Goal: Task Accomplishment & Management: Manage account settings

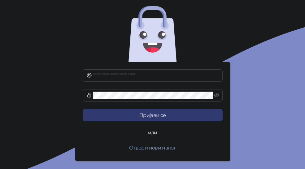
click at [155, 145] on button "Отвори нови налог" at bounding box center [153, 148] width 140 height 12
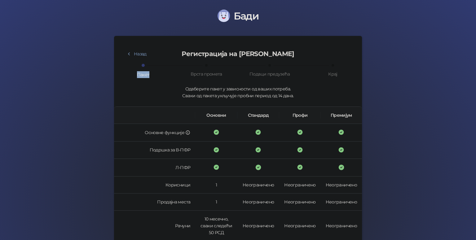
drag, startPoint x: 139, startPoint y: 64, endPoint x: 194, endPoint y: 69, distance: 55.7
click at [216, 65] on div "Пакет Врста промета Подаци предузећа Крај" at bounding box center [238, 72] width 233 height 14
click at [193, 70] on div "Врста промета" at bounding box center [216, 71] width 63 height 13
click at [206, 71] on div "Врста промета" at bounding box center [207, 74] width 32 height 7
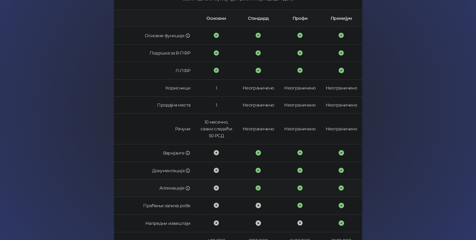
scroll to position [163, 0]
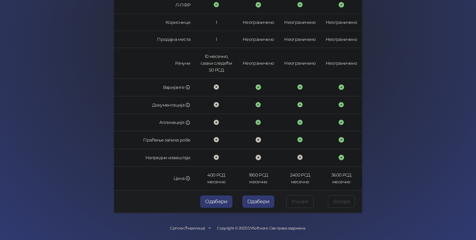
click at [262, 204] on button "Одабери" at bounding box center [259, 202] width 32 height 12
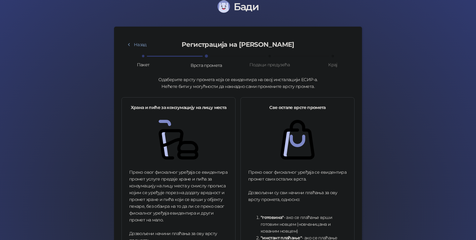
scroll to position [8, 0]
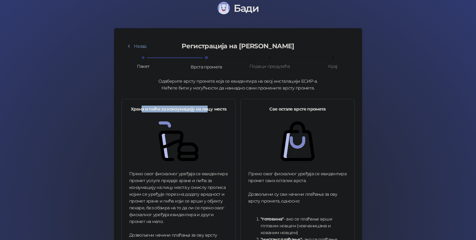
drag, startPoint x: 139, startPoint y: 109, endPoint x: 212, endPoint y: 109, distance: 72.3
click at [210, 109] on strong "Храна и пиће за конзумацију на лицу места" at bounding box center [179, 109] width 96 height 6
click at [213, 109] on strong "Храна и пиће за конзумацију на лицу места" at bounding box center [179, 109] width 96 height 6
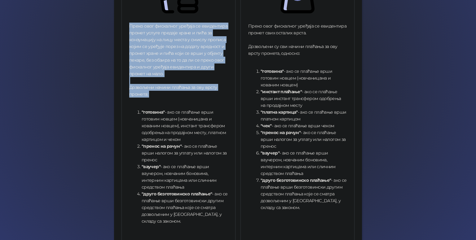
scroll to position [194, 0]
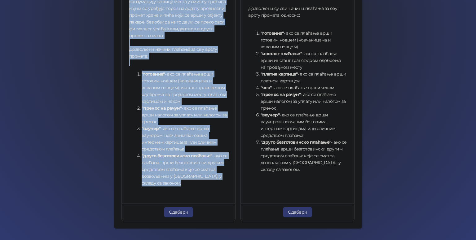
drag, startPoint x: 127, startPoint y: 48, endPoint x: 185, endPoint y: 184, distance: 148.6
click at [185, 184] on div "Преко овог фискалног уређаја се евидентира промет услуге предаје хране и пића з…" at bounding box center [178, 87] width 99 height 207
copy div "Преко овог фискалног уређаја се евидентира промет услуге предаје хране и пића з…"
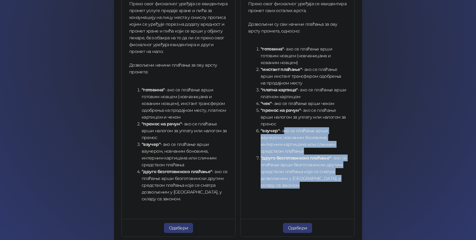
scroll to position [163, 0]
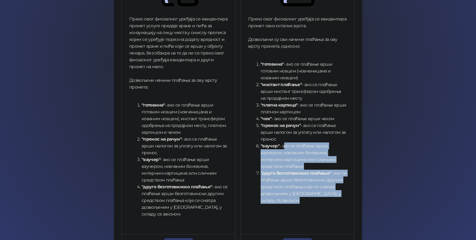
drag, startPoint x: 310, startPoint y: 173, endPoint x: 280, endPoint y: 143, distance: 42.1
click at [280, 143] on div "Преко овог фискалног уређаја се евидентира промет свих осталих врста. Дозвољени…" at bounding box center [297, 112] width 99 height 193
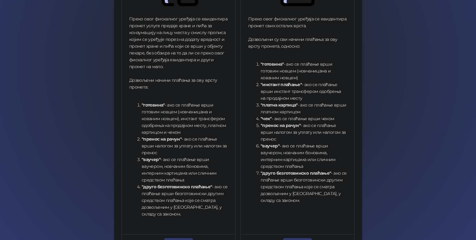
click at [283, 112] on li ""платна картица" - ако се плаћање врши платном картицом" at bounding box center [304, 109] width 86 height 14
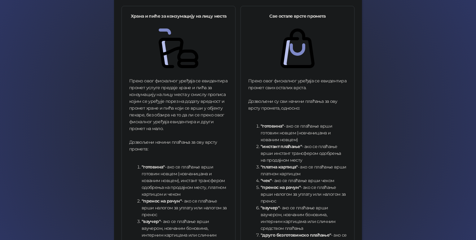
click at [172, 104] on div "Преко овог фискалног уређаја се евидентира промет услуге предаје хране и пића з…" at bounding box center [178, 181] width 99 height 207
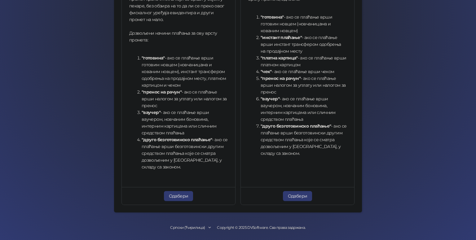
click at [179, 200] on button "Одабери" at bounding box center [178, 196] width 29 height 10
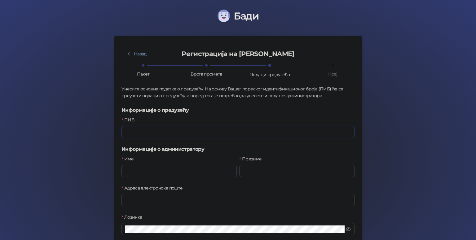
click at [160, 131] on input "ПИБ" at bounding box center [238, 132] width 233 height 12
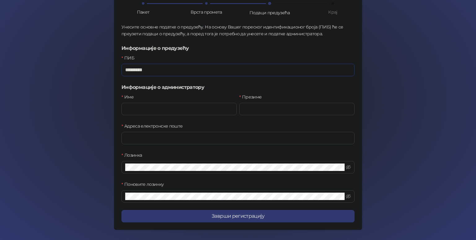
type input "*********"
type input "*"
type input "*********"
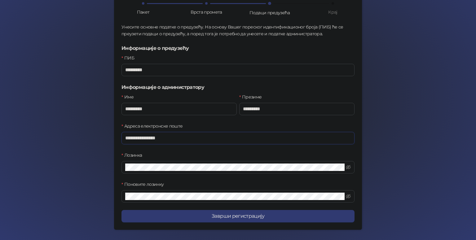
type input "**********"
click at [234, 220] on button "Заврши регистрацију" at bounding box center [238, 216] width 233 height 12
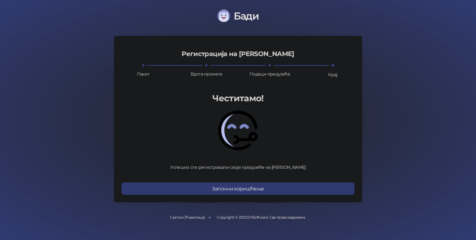
click at [249, 99] on h1 "Честитамо!" at bounding box center [238, 98] width 233 height 14
click at [268, 193] on button "Започни коришћење" at bounding box center [238, 189] width 233 height 12
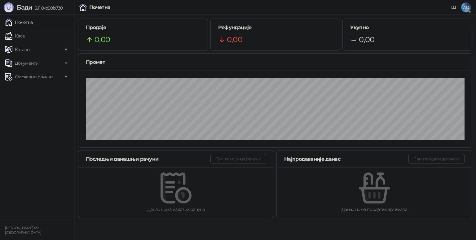
click at [25, 33] on link "Каса" at bounding box center [15, 36] width 20 height 12
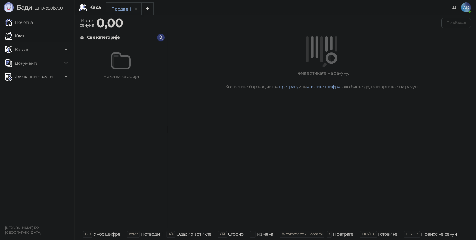
click at [49, 49] on span "Каталог" at bounding box center [34, 49] width 58 height 12
click at [42, 61] on link "Робне марке" at bounding box center [26, 63] width 38 height 12
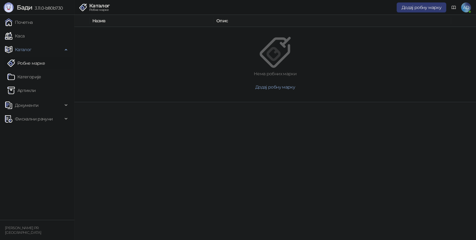
click at [41, 78] on link "Категорије" at bounding box center [24, 77] width 34 height 12
click at [36, 88] on link "Артикли" at bounding box center [21, 90] width 29 height 12
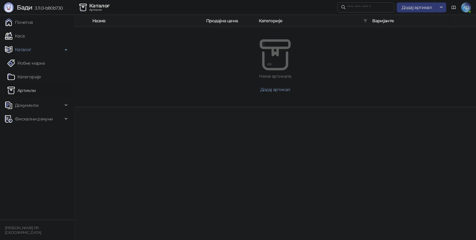
click at [33, 105] on span "Документи" at bounding box center [27, 105] width 24 height 12
click at [40, 120] on link "Улазни документи" at bounding box center [31, 119] width 49 height 12
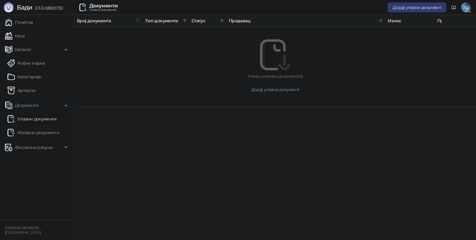
click at [38, 147] on span "Фискални рачуни" at bounding box center [34, 147] width 38 height 12
click at [37, 163] on link "Издати рачуни" at bounding box center [28, 161] width 42 height 12
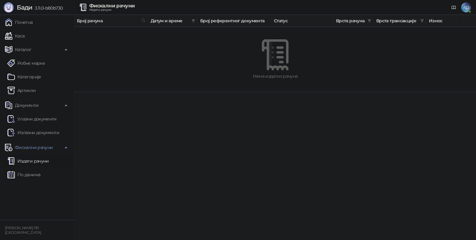
click at [25, 37] on link "Каса" at bounding box center [15, 36] width 20 height 12
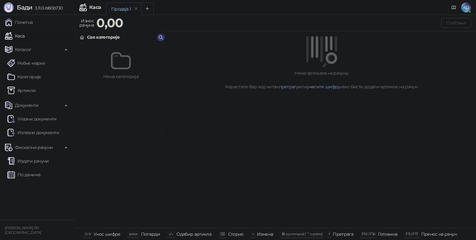
click at [118, 60] on img at bounding box center [121, 61] width 20 height 20
click at [39, 110] on span "Документи" at bounding box center [34, 105] width 58 height 12
click at [36, 105] on span "Документи" at bounding box center [27, 105] width 24 height 12
drag, startPoint x: 10, startPoint y: 1, endPoint x: 87, endPoint y: 11, distance: 77.6
click at [87, 11] on img at bounding box center [82, 7] width 7 height 7
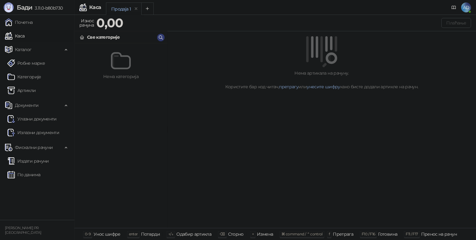
drag, startPoint x: 96, startPoint y: 8, endPoint x: 144, endPoint y: 8, distance: 47.8
click at [96, 8] on div "Каса" at bounding box center [95, 7] width 12 height 5
click at [136, 8] on icon "remove" at bounding box center [136, 8] width 2 height 2
click at [145, 8] on button "Add tab" at bounding box center [148, 8] width 12 height 12
click at [128, 10] on div "Продаја 2" at bounding box center [121, 9] width 20 height 7
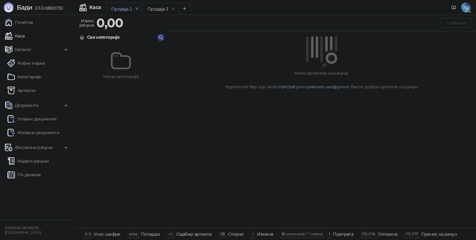
click at [138, 7] on icon "remove" at bounding box center [137, 9] width 4 height 4
click at [151, 7] on button "Add tab" at bounding box center [148, 8] width 12 height 12
click at [136, 11] on icon "remove" at bounding box center [137, 9] width 4 height 4
click at [26, 49] on span "Каталог" at bounding box center [23, 49] width 17 height 12
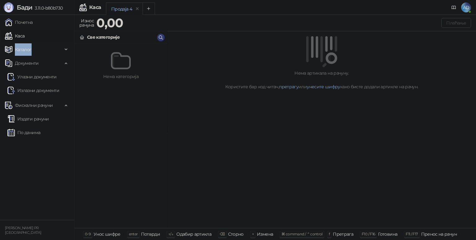
click at [26, 49] on span "Каталог" at bounding box center [23, 49] width 17 height 12
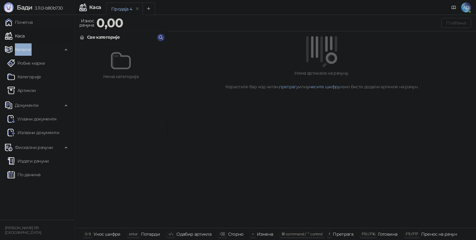
click at [31, 64] on link "Робне марке" at bounding box center [26, 63] width 38 height 12
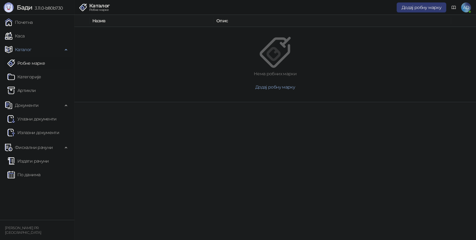
click at [175, 102] on html "[PERSON_NAME] 3.11.0-b80b730 Почетна [PERSON_NAME] Робне марке [PERSON_NAME] До…" at bounding box center [238, 51] width 476 height 102
click at [415, 10] on button "Додај робну марку" at bounding box center [422, 7] width 50 height 10
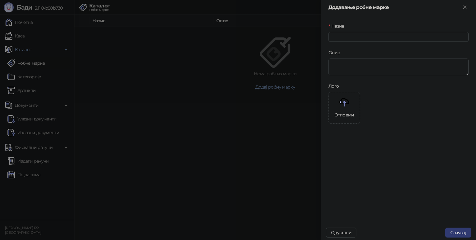
click at [235, 50] on div at bounding box center [238, 120] width 476 height 240
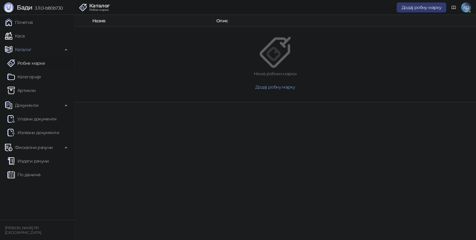
click at [26, 79] on link "Категорије" at bounding box center [24, 77] width 34 height 12
click at [30, 91] on link "Артикли" at bounding box center [21, 90] width 29 height 12
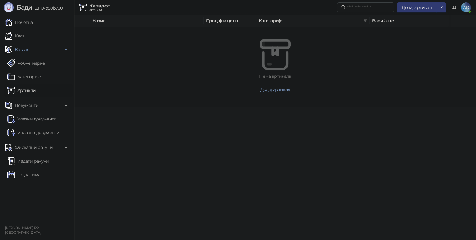
click at [418, 9] on span "Додај артикал" at bounding box center [417, 8] width 30 height 6
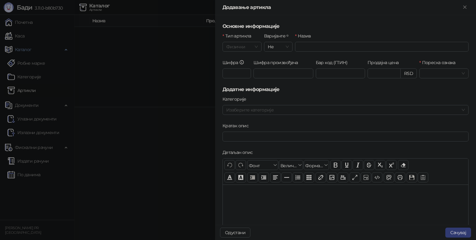
click at [237, 49] on span "Физички" at bounding box center [242, 46] width 32 height 9
click at [240, 79] on div "Услуга" at bounding box center [242, 79] width 28 height 7
click at [237, 48] on span "Услуга" at bounding box center [242, 46] width 32 height 9
drag, startPoint x: 242, startPoint y: 61, endPoint x: 280, endPoint y: 48, distance: 40.5
click at [242, 61] on div "Физички" at bounding box center [242, 59] width 28 height 7
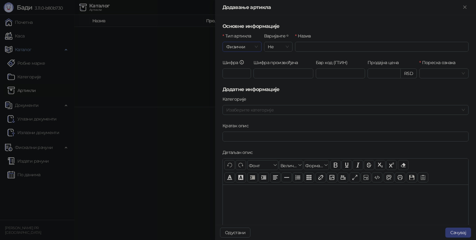
click at [281, 47] on span "Не" at bounding box center [278, 46] width 21 height 9
click at [287, 35] on icon at bounding box center [288, 36] width 2 height 2
click at [283, 42] on input "Варијанте" at bounding box center [276, 46] width 16 height 9
click at [280, 46] on span "Не" at bounding box center [278, 46] width 21 height 9
click at [277, 68] on div "Да" at bounding box center [277, 69] width 18 height 7
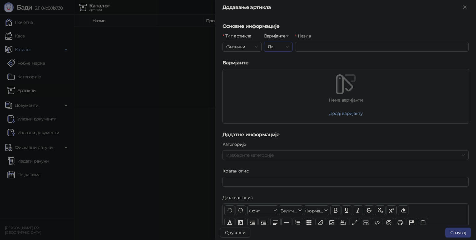
click at [277, 46] on span "Да" at bounding box center [278, 46] width 21 height 9
click at [278, 58] on div "Не" at bounding box center [277, 59] width 18 height 7
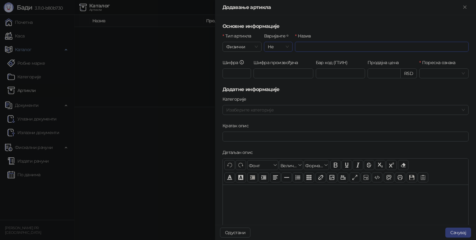
click at [314, 45] on input "Назив" at bounding box center [382, 47] width 174 height 10
type input "****"
type input "********"
click at [358, 29] on h5 "Основне информације" at bounding box center [346, 26] width 246 height 7
click at [431, 73] on input "Пореска ознака" at bounding box center [441, 73] width 36 height 9
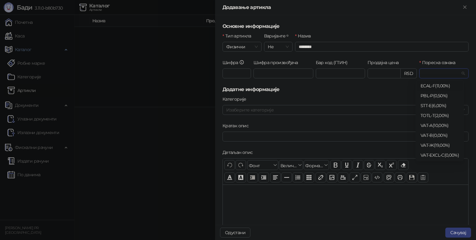
click at [437, 69] on input "Пореска ознака" at bounding box center [441, 73] width 36 height 9
click at [447, 145] on div "VAT - Ж ( 19,00 %)" at bounding box center [440, 145] width 38 height 7
click at [448, 73] on span "VAT - Ж ( 19,00 %)" at bounding box center [444, 73] width 42 height 9
click at [442, 1] on div "Додавање артикла" at bounding box center [345, 7] width 261 height 15
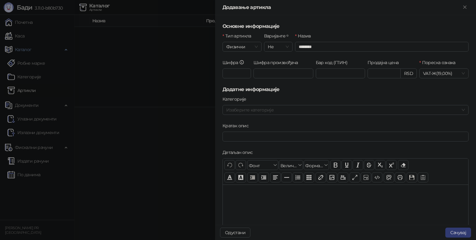
click at [439, 70] on span "VAT - Ж ( 19,00 %)" at bounding box center [444, 73] width 42 height 9
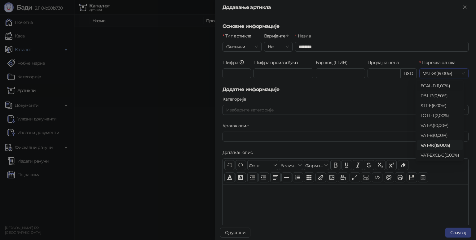
click at [399, 86] on h5 "Додатне информације" at bounding box center [346, 89] width 246 height 7
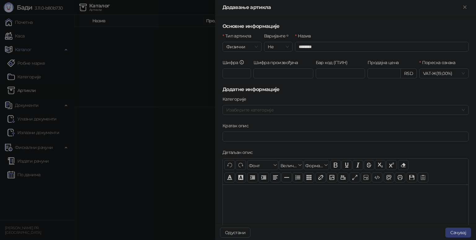
click at [114, 92] on div at bounding box center [238, 120] width 476 height 240
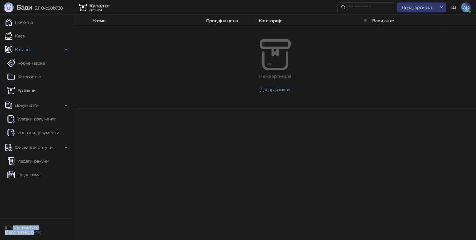
drag, startPoint x: 13, startPoint y: 230, endPoint x: 33, endPoint y: 235, distance: 20.8
click at [33, 235] on div "[PERSON_NAME] PR [GEOGRAPHIC_DATA]" at bounding box center [37, 230] width 67 height 15
click at [455, 5] on icon at bounding box center [454, 7] width 5 height 5
click at [468, 7] on span "AD" at bounding box center [467, 7] width 10 height 10
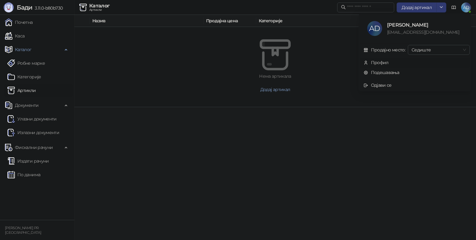
click at [377, 63] on div "Профил" at bounding box center [380, 62] width 18 height 7
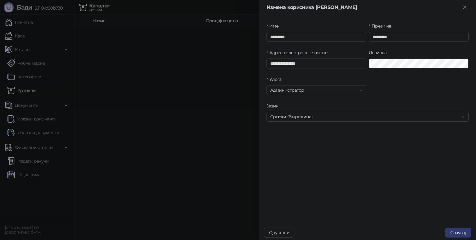
click at [294, 117] on span "Српски (Ћирилица)" at bounding box center [367, 116] width 195 height 9
click at [287, 159] on div "Русский" at bounding box center [368, 159] width 192 height 7
click at [457, 232] on button "Сачувај" at bounding box center [459, 233] width 26 height 10
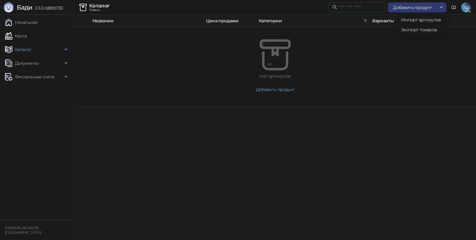
click at [437, 8] on button "button" at bounding box center [442, 7] width 10 height 10
click at [466, 10] on span "AD" at bounding box center [467, 7] width 10 height 10
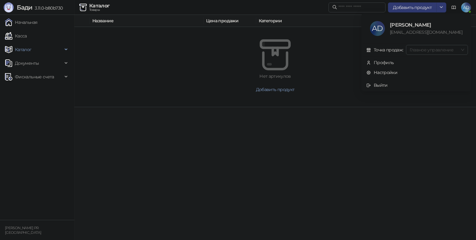
click at [431, 49] on span "Главное управление" at bounding box center [437, 49] width 55 height 9
click at [390, 54] on div "Точка продаж: Главное управление" at bounding box center [415, 50] width 105 height 10
click at [90, 67] on div at bounding box center [275, 54] width 372 height 31
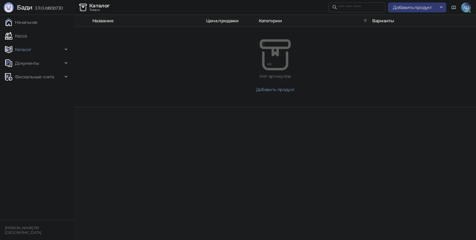
click at [27, 32] on link "Касса" at bounding box center [16, 36] width 22 height 12
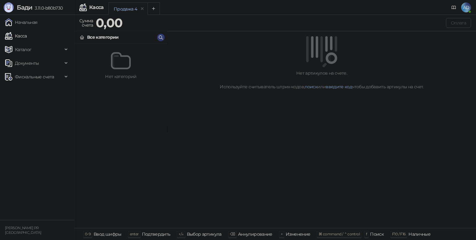
click at [122, 68] on img at bounding box center [121, 61] width 20 height 20
click at [20, 50] on span "Каталог" at bounding box center [23, 49] width 17 height 12
click at [32, 76] on link "Категории" at bounding box center [23, 77] width 33 height 12
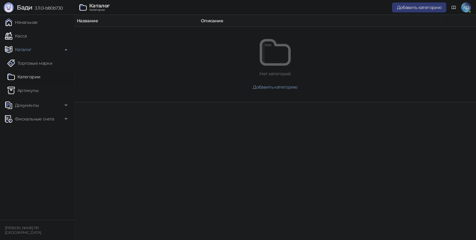
click at [421, 9] on span "Добавить категорию" at bounding box center [419, 8] width 44 height 6
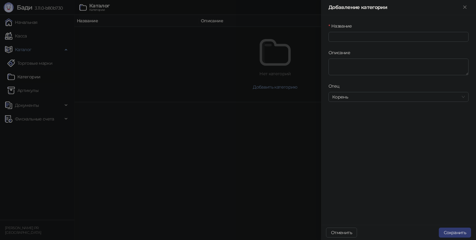
drag, startPoint x: 222, startPoint y: 77, endPoint x: 123, endPoint y: 74, distance: 98.4
click at [220, 77] on div at bounding box center [238, 120] width 476 height 240
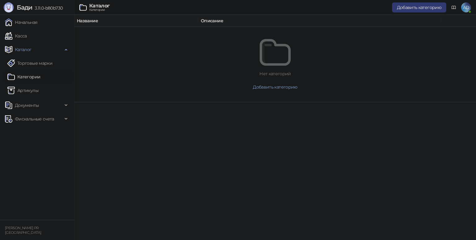
click at [18, 91] on link "Артикулы" at bounding box center [22, 90] width 31 height 12
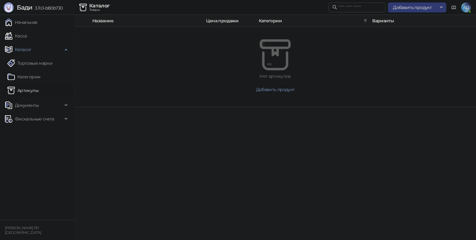
click at [425, 6] on span "Добавить продукт" at bounding box center [412, 8] width 39 height 6
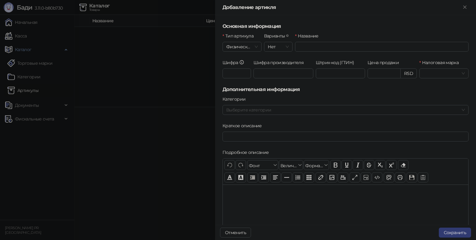
click at [455, 74] on span at bounding box center [444, 73] width 42 height 9
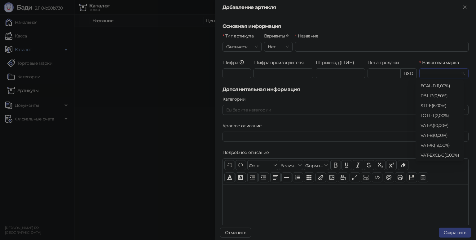
click at [153, 150] on div at bounding box center [238, 120] width 476 height 240
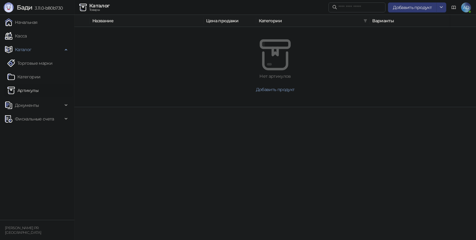
click at [68, 117] on div "Фискальные счета" at bounding box center [37, 119] width 72 height 12
click at [38, 135] on link "Выданные счета" at bounding box center [29, 133] width 44 height 12
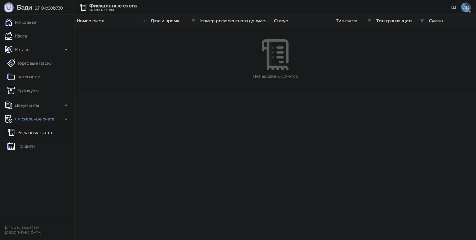
click at [29, 149] on link "По дням" at bounding box center [21, 146] width 28 height 12
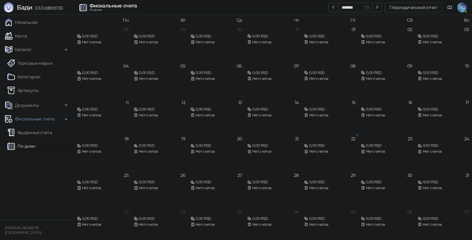
click at [64, 119] on div "Фискальные счета" at bounding box center [37, 119] width 72 height 12
click at [63, 104] on div "Документы" at bounding box center [37, 105] width 72 height 12
click at [37, 121] on link "Входные документы" at bounding box center [33, 119] width 53 height 12
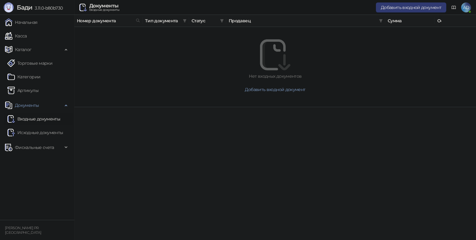
click at [37, 135] on link "Исходные документы" at bounding box center [35, 133] width 56 height 12
click at [28, 86] on link "Артикулы" at bounding box center [22, 90] width 31 height 12
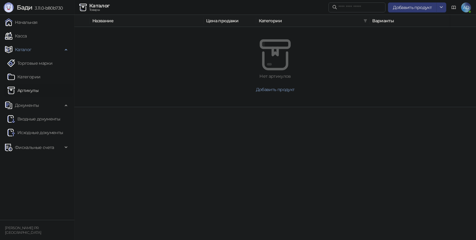
click at [27, 77] on link "Категории" at bounding box center [23, 77] width 33 height 12
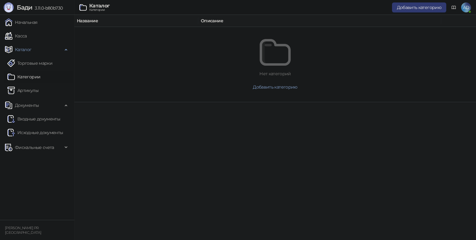
click at [30, 64] on link "Торговые марки" at bounding box center [29, 63] width 45 height 12
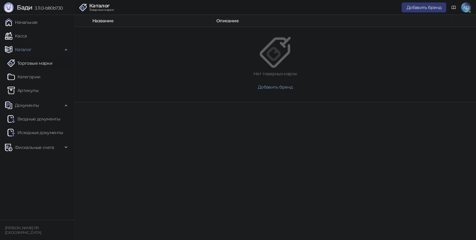
click at [27, 38] on link "Касса" at bounding box center [16, 36] width 22 height 12
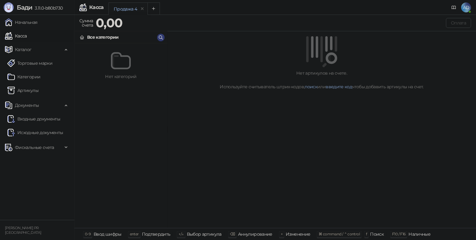
click at [33, 19] on link "Начальная" at bounding box center [21, 22] width 32 height 12
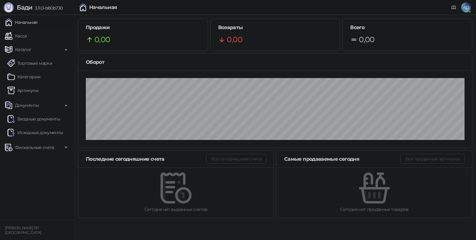
click at [27, 34] on link "Касса" at bounding box center [16, 36] width 22 height 12
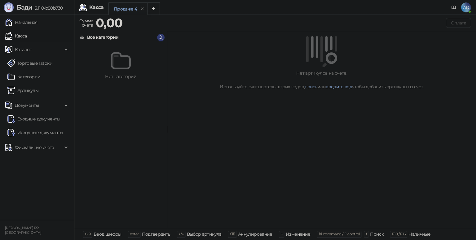
click at [90, 235] on span "0-9" at bounding box center [88, 234] width 6 height 5
click at [165, 188] on div "Нет категорий" at bounding box center [121, 143] width 92 height 185
drag, startPoint x: 14, startPoint y: 231, endPoint x: 33, endPoint y: 231, distance: 19.2
click at [33, 234] on div "[PERSON_NAME] PR [GEOGRAPHIC_DATA]" at bounding box center [37, 230] width 67 height 9
click at [33, 231] on div "[PERSON_NAME] PR [GEOGRAPHIC_DATA]" at bounding box center [37, 230] width 67 height 9
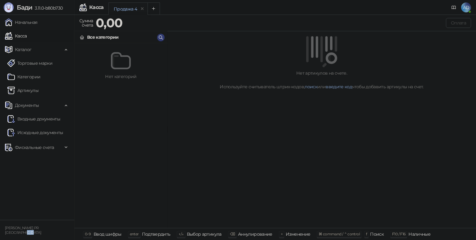
click at [35, 63] on link "Торговые марки" at bounding box center [29, 63] width 45 height 12
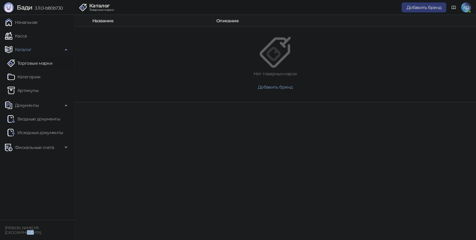
click at [28, 89] on link "Артикулы" at bounding box center [22, 90] width 31 height 12
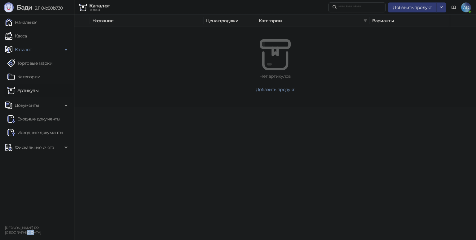
click at [441, 8] on icon "button" at bounding box center [441, 7] width 5 height 5
click at [466, 7] on span "AD" at bounding box center [467, 7] width 10 height 10
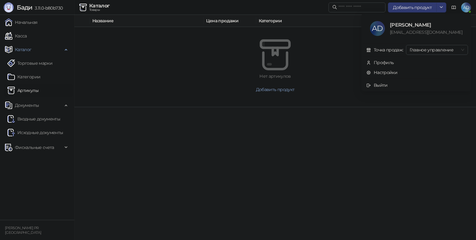
click at [447, 48] on span "Главное управление" at bounding box center [437, 49] width 55 height 9
click at [385, 64] on div "Профиль" at bounding box center [384, 62] width 20 height 7
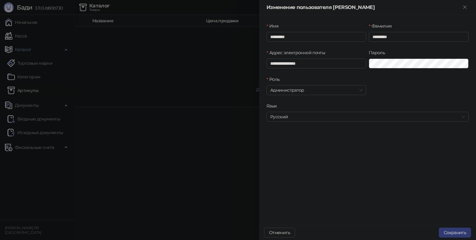
click at [305, 93] on span "Администратор" at bounding box center [316, 90] width 92 height 9
click at [412, 89] on div "Роль Администратор" at bounding box center [367, 89] width 205 height 27
click at [309, 117] on span "Русский" at bounding box center [367, 116] width 195 height 9
click at [283, 148] on div "English" at bounding box center [368, 149] width 192 height 7
click at [450, 234] on button "Сохранить" at bounding box center [455, 233] width 32 height 10
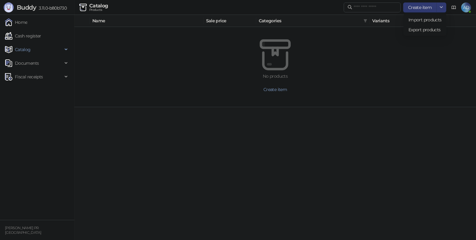
click at [437, 8] on button "button" at bounding box center [442, 7] width 10 height 10
click at [470, 8] on span "AD" at bounding box center [467, 7] width 10 height 10
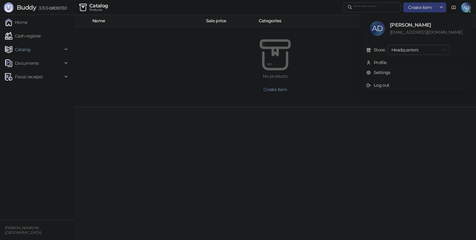
click at [428, 48] on span "Headquarters" at bounding box center [419, 49] width 55 height 9
click at [429, 47] on span "Headquarters" at bounding box center [419, 49] width 55 height 9
click at [391, 70] on link "Settings" at bounding box center [379, 73] width 24 height 6
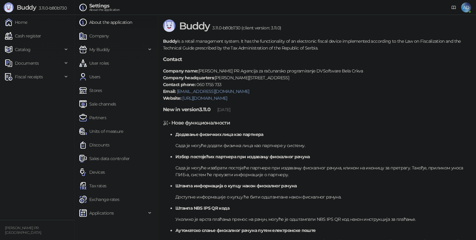
click at [100, 197] on link "Exchange rates" at bounding box center [99, 200] width 40 height 12
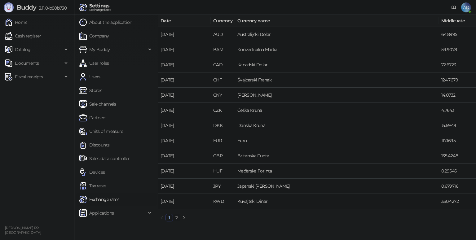
click at [106, 183] on link "Tax rates" at bounding box center [92, 186] width 27 height 12
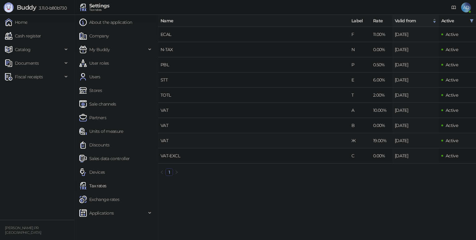
click at [387, 143] on td "19.00%" at bounding box center [382, 140] width 22 height 15
drag, startPoint x: 412, startPoint y: 140, endPoint x: 367, endPoint y: 140, distance: 44.7
click at [367, 140] on tr "VAT Ж 19.00% [DATE] Active" at bounding box center [317, 140] width 318 height 15
click at [367, 141] on td "Ж" at bounding box center [360, 140] width 22 height 15
click at [378, 141] on td "19.00%" at bounding box center [382, 140] width 22 height 15
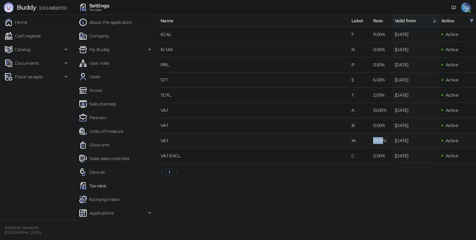
click at [377, 141] on td "19.00%" at bounding box center [382, 140] width 22 height 15
click at [355, 142] on td "Ж" at bounding box center [360, 140] width 22 height 15
drag, startPoint x: 350, startPoint y: 142, endPoint x: 361, endPoint y: 141, distance: 10.9
click at [361, 141] on td "Ж" at bounding box center [360, 140] width 22 height 15
click at [367, 141] on td "Ж" at bounding box center [360, 140] width 22 height 15
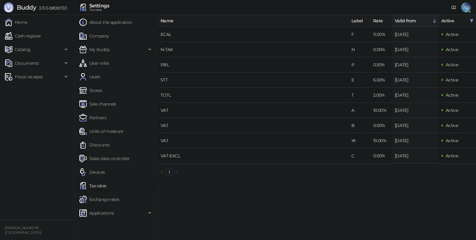
click at [464, 11] on span "AD" at bounding box center [467, 7] width 10 height 10
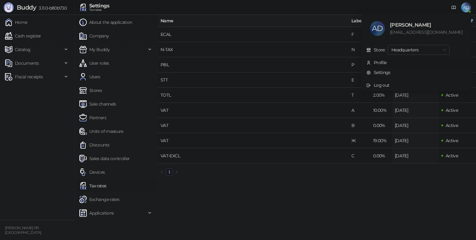
click at [387, 61] on div "Profile" at bounding box center [380, 62] width 13 height 7
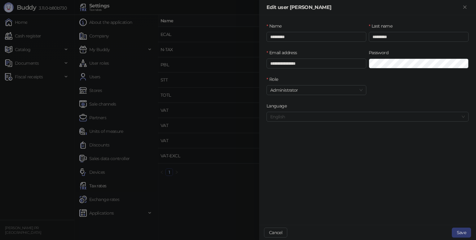
click at [292, 115] on span "English" at bounding box center [367, 116] width 195 height 9
click at [296, 130] on div "Српски (Ћирилица)" at bounding box center [368, 129] width 192 height 7
click at [462, 230] on button "Save" at bounding box center [461, 233] width 19 height 10
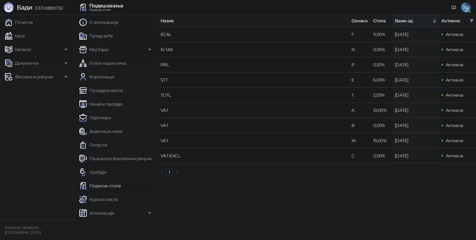
click at [101, 188] on link "Пореске стопе" at bounding box center [100, 186] width 42 height 12
click at [188, 143] on td "VAT" at bounding box center [253, 140] width 191 height 15
click at [456, 128] on span "Активна" at bounding box center [453, 125] width 22 height 7
click at [114, 161] on link "Процесор фискалних рачуна" at bounding box center [115, 159] width 72 height 12
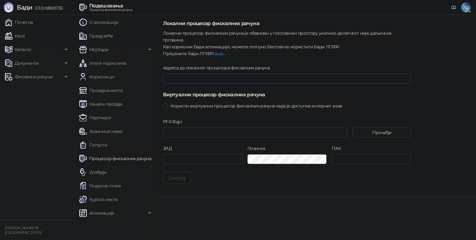
click at [198, 74] on input "Адреса до локалног процесора фискалних рачуна" at bounding box center [287, 79] width 248 height 10
click at [201, 65] on label "Адреса до локалног процесора фискалних рачуна" at bounding box center [218, 68] width 111 height 7
click at [201, 74] on input "Адреса до локалног процесора фискалних рачуна" at bounding box center [287, 79] width 248 height 10
click at [191, 74] on input "Адреса до локалног процесора фискалних рачуна" at bounding box center [287, 79] width 248 height 10
click at [196, 82] on div "Адреса до локалног процесора фискалних рачуна" at bounding box center [287, 78] width 253 height 27
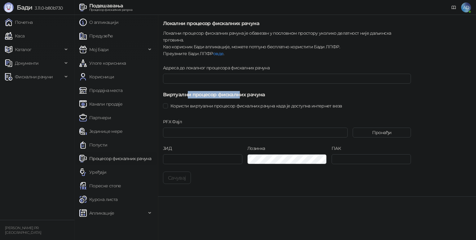
drag, startPoint x: 186, startPoint y: 87, endPoint x: 242, endPoint y: 87, distance: 55.2
click at [242, 91] on h5 "Виртуални процесор фискалних рачуна" at bounding box center [287, 94] width 248 height 7
click at [247, 103] on span "Користи виртуални процесор фискалних рачуна када је доступна интернет веза" at bounding box center [256, 106] width 177 height 7
click at [226, 103] on span "Користи виртуални процесор фискалних рачуна када је доступна интернет веза" at bounding box center [256, 106] width 177 height 7
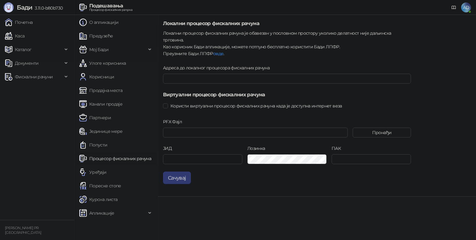
drag, startPoint x: 216, startPoint y: 87, endPoint x: 226, endPoint y: 87, distance: 9.3
click at [224, 91] on h5 "Виртуални процесор фискалних рачуна" at bounding box center [287, 94] width 248 height 7
click at [226, 91] on h5 "Виртуални процесор фискалних рачуна" at bounding box center [287, 94] width 248 height 7
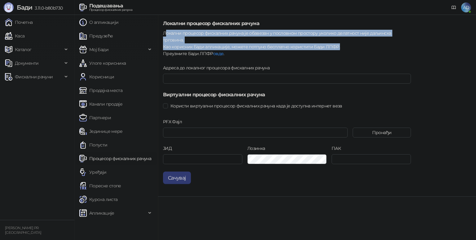
drag, startPoint x: 167, startPoint y: 32, endPoint x: 391, endPoint y: 40, distance: 225.0
click at [391, 40] on div "Локални процесор фискалних рачуна је обавезан у пословном простору уколико дела…" at bounding box center [287, 43] width 248 height 27
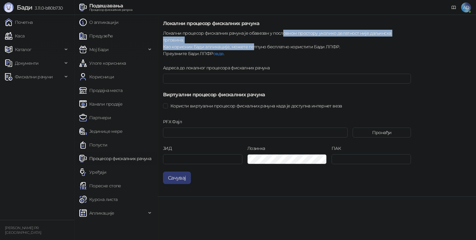
drag, startPoint x: 282, startPoint y: 35, endPoint x: 252, endPoint y: 39, distance: 30.7
click at [252, 39] on div "Локални процесор фискалних рачуна је обавезан у пословном простору уколико дела…" at bounding box center [287, 43] width 248 height 27
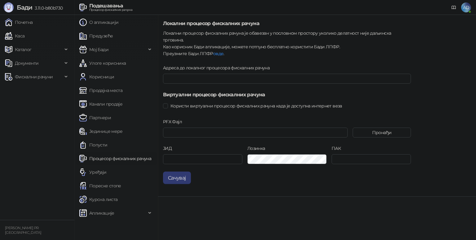
click at [264, 42] on div "Локални процесор фискалних рачуна је обавезан у пословном простору уколико дела…" at bounding box center [287, 43] width 248 height 27
click at [108, 23] on link "О апликацији" at bounding box center [98, 22] width 39 height 12
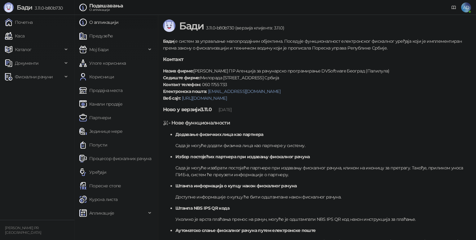
click at [102, 35] on link "Предузеће" at bounding box center [95, 36] width 33 height 12
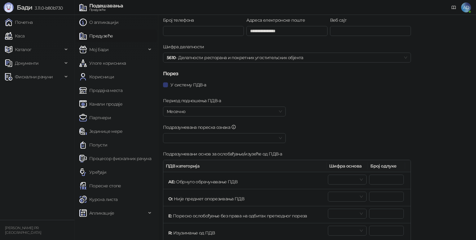
scroll to position [124, 0]
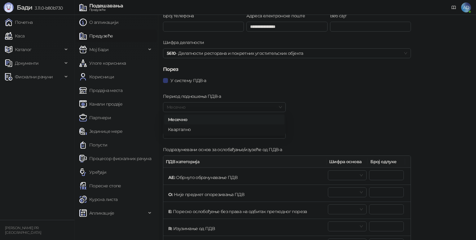
click at [189, 105] on span "Месечно" at bounding box center [224, 107] width 115 height 9
click at [321, 101] on div "Период подношења ПДВ-а Месечно" at bounding box center [287, 106] width 251 height 27
click at [321, 100] on div "Период подношења ПДВ-а Месечно" at bounding box center [287, 106] width 251 height 27
click at [209, 132] on input "Подразумевана пореска ознака" at bounding box center [222, 133] width 110 height 9
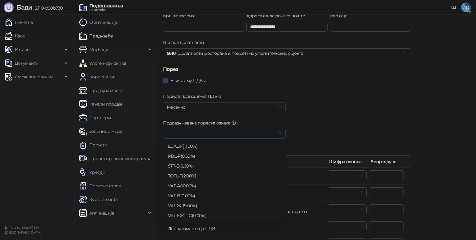
click at [369, 113] on div "Период подношења ПДВ-а Месечно" at bounding box center [287, 106] width 251 height 27
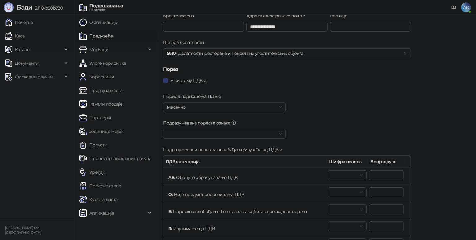
click at [369, 113] on div "Период подношења ПДВ-а Месечно" at bounding box center [287, 106] width 251 height 27
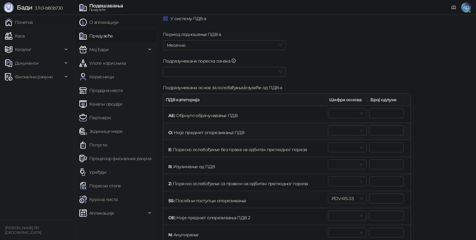
scroll to position [248, 0]
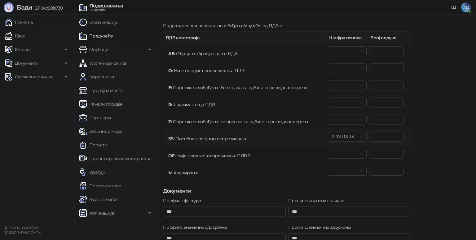
click at [355, 134] on span "PDV-RS-33" at bounding box center [347, 136] width 31 height 9
click at [424, 119] on div "**********" at bounding box center [317, 188] width 318 height 843
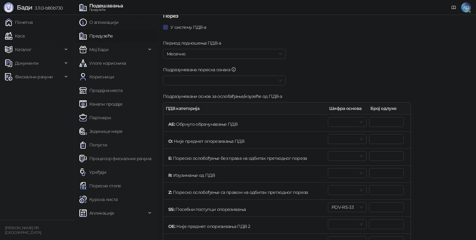
scroll to position [62, 0]
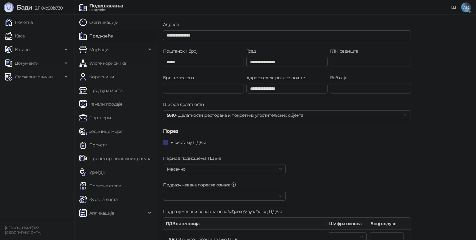
click at [100, 173] on link "Уређаји" at bounding box center [92, 172] width 27 height 12
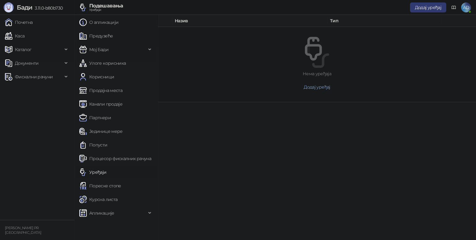
click at [118, 24] on link "О апликацији" at bounding box center [98, 22] width 39 height 12
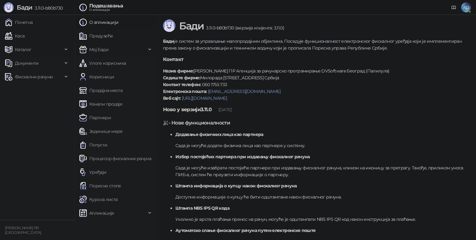
drag, startPoint x: 230, startPoint y: 110, endPoint x: 239, endPoint y: 111, distance: 9.4
click at [232, 110] on span "[DATE]" at bounding box center [225, 110] width 13 height 6
click at [232, 111] on span "[DATE]" at bounding box center [225, 110] width 13 height 6
drag, startPoint x: 188, startPoint y: 147, endPoint x: 262, endPoint y: 146, distance: 74.1
click at [262, 147] on p "Сада је могуће додати физичка лица као партнере у систему." at bounding box center [324, 145] width 296 height 7
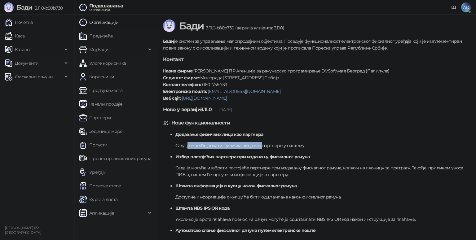
click at [262, 146] on p "Сада је могуће додати физичка лица као партнере у систему." at bounding box center [324, 145] width 296 height 7
click at [25, 36] on link "Каса" at bounding box center [15, 36] width 20 height 12
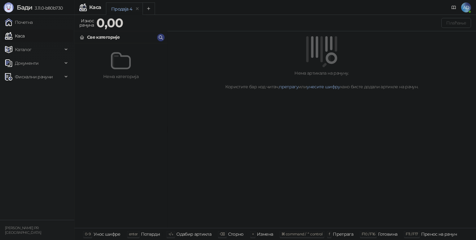
click at [30, 52] on span "Каталог" at bounding box center [23, 49] width 17 height 12
click at [35, 76] on link "Категорије" at bounding box center [24, 77] width 34 height 12
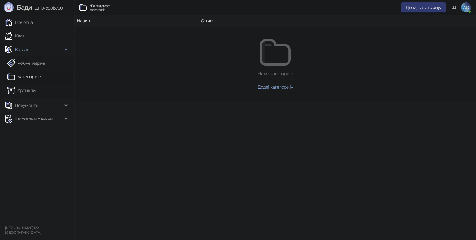
click at [36, 89] on link "Артикли" at bounding box center [21, 90] width 29 height 12
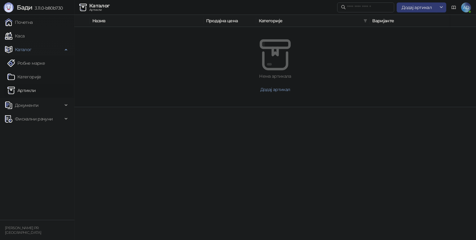
click at [426, 12] on button "Додај артикал" at bounding box center [417, 7] width 40 height 10
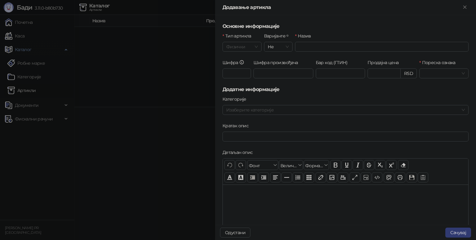
click at [243, 46] on span "Физички" at bounding box center [242, 46] width 32 height 9
click at [238, 77] on div "Услуга" at bounding box center [242, 79] width 28 height 7
click at [224, 42] on div "Услуга" at bounding box center [242, 47] width 39 height 10
click at [324, 67] on div "Пореска ознака" at bounding box center [329, 63] width 49 height 9
click at [330, 74] on input "Пореска ознака" at bounding box center [327, 73] width 36 height 9
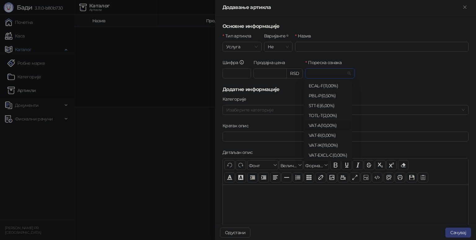
click at [230, 43] on span "Услуга" at bounding box center [242, 46] width 32 height 9
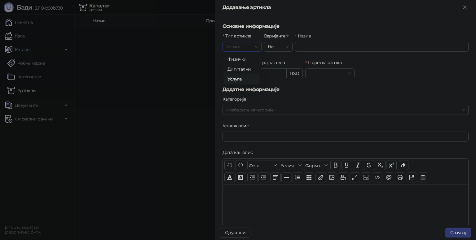
click at [248, 60] on div "Физички" at bounding box center [242, 59] width 28 height 7
click at [339, 74] on input "Бар код (ГТИН)" at bounding box center [340, 74] width 49 height 10
click at [338, 88] on h5 "Додатне информације" at bounding box center [346, 89] width 246 height 7
click at [276, 74] on input "Шифра произвођача" at bounding box center [284, 74] width 60 height 10
click at [276, 62] on label "Шифра произвођача" at bounding box center [278, 62] width 48 height 7
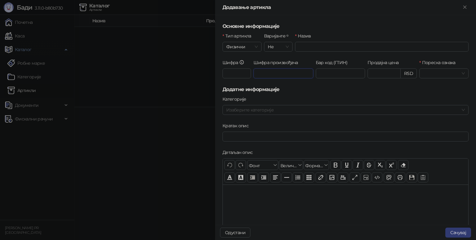
click at [276, 69] on input "Шифра произвођача" at bounding box center [284, 74] width 60 height 10
click at [239, 70] on input "Шифра" at bounding box center [237, 74] width 29 height 10
click at [243, 51] on span "Физички" at bounding box center [242, 46] width 32 height 9
click at [245, 78] on div "Услуга" at bounding box center [242, 79] width 28 height 7
click at [269, 72] on input "Продајна цена" at bounding box center [270, 73] width 33 height 9
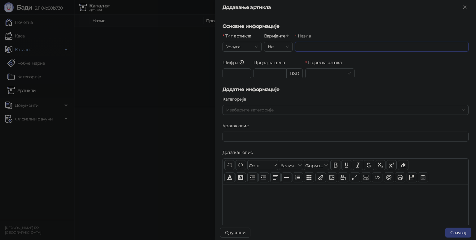
click at [317, 46] on input "Назив" at bounding box center [382, 47] width 174 height 10
click at [245, 44] on span "Услуга" at bounding box center [242, 46] width 32 height 9
click at [244, 60] on div "Физички" at bounding box center [242, 59] width 28 height 7
click at [316, 48] on input "Назив" at bounding box center [382, 47] width 174 height 10
type input "********"
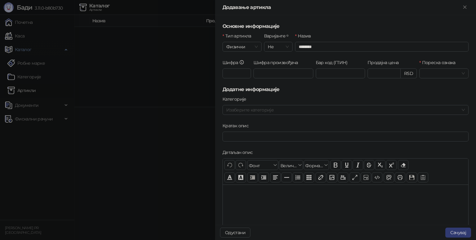
click at [364, 25] on h5 "Основне информације" at bounding box center [346, 26] width 246 height 7
click at [441, 77] on input "Пореска ознака" at bounding box center [441, 73] width 36 height 9
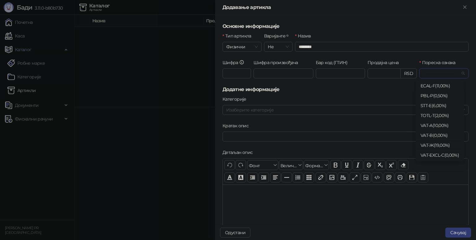
click at [448, 144] on div "VAT - Ж ( 19,00 %)" at bounding box center [440, 145] width 38 height 7
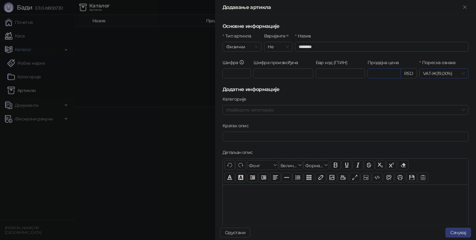
click at [383, 73] on input "Продајна цена" at bounding box center [384, 73] width 33 height 9
type input "*"
type input "******"
click at [399, 91] on h5 "Додатне информације" at bounding box center [346, 89] width 246 height 7
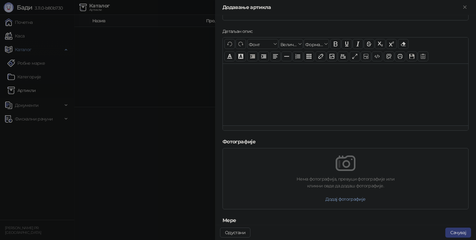
scroll to position [184, 0]
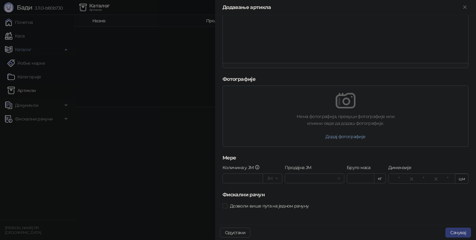
click at [459, 234] on button "Сачувај" at bounding box center [459, 233] width 26 height 10
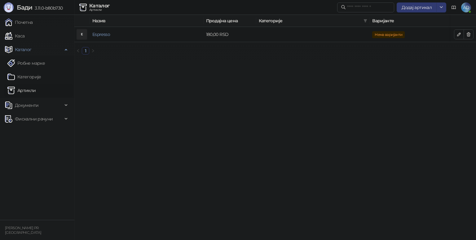
click at [25, 34] on link "Каса" at bounding box center [15, 36] width 20 height 12
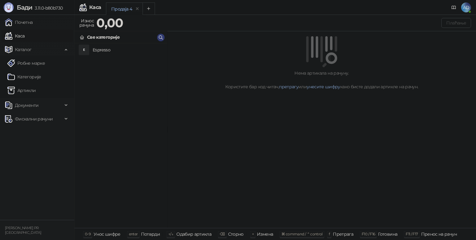
click at [100, 51] on h4 "Espresso" at bounding box center [127, 50] width 69 height 10
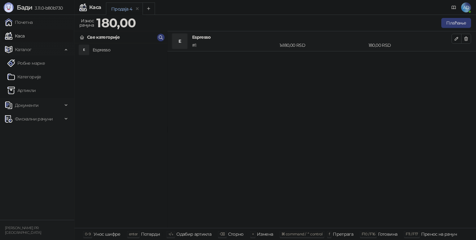
click at [458, 22] on button "Плаћање" at bounding box center [457, 23] width 30 height 10
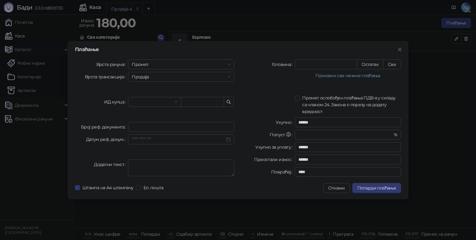
click at [171, 102] on input "search" at bounding box center [152, 101] width 40 height 9
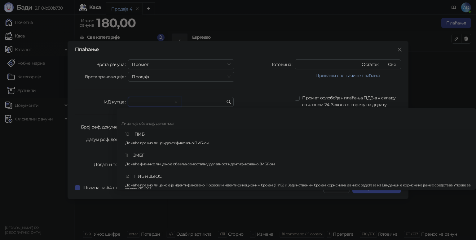
click at [144, 139] on div "10 ПИБ Домаће правно лице идентификовано ПИБ-ом" at bounding box center [298, 140] width 346 height 18
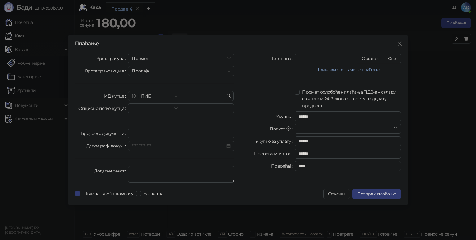
click at [244, 88] on div "Готовина * Остатак Све Прикажи све начине плаћања Пренос на рачун * Остатак Све…" at bounding box center [321, 120] width 167 height 132
click at [120, 194] on span "Штампа на А4 штампачу" at bounding box center [108, 193] width 56 height 7
click at [115, 194] on span "Штампа на А4 штампачу" at bounding box center [108, 193] width 56 height 7
click at [118, 195] on span "Штампа на А4 штампачу" at bounding box center [108, 193] width 56 height 7
click at [159, 195] on span "Ел. пошта" at bounding box center [153, 193] width 25 height 7
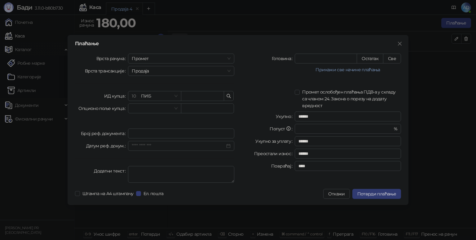
click at [150, 193] on span "Ел. пошта" at bounding box center [153, 193] width 25 height 7
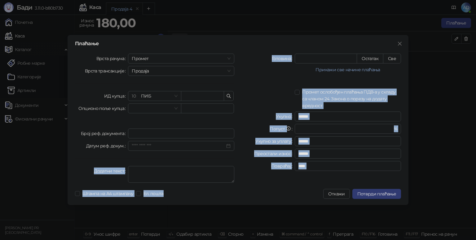
drag, startPoint x: 175, startPoint y: 194, endPoint x: 86, endPoint y: 163, distance: 94.1
click at [86, 163] on div "Плаћање Врста рачуна Промет Врста трансакције Продаја ИД купца 10 ПИБ Опционо п…" at bounding box center [238, 120] width 341 height 170
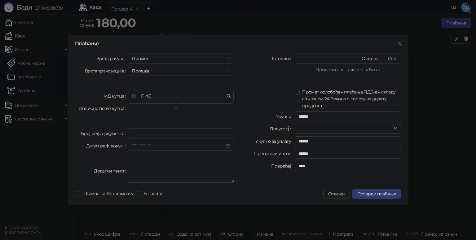
click at [79, 167] on div "Додатни текст" at bounding box center [101, 174] width 53 height 17
click at [88, 193] on span "Штампа на А4 штампачу" at bounding box center [108, 193] width 56 height 7
click at [158, 94] on span "10 ПИБ" at bounding box center [155, 95] width 46 height 9
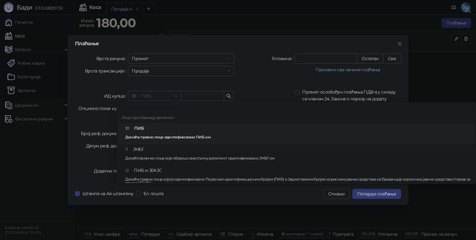
click at [145, 105] on div at bounding box center [296, 109] width 357 height 10
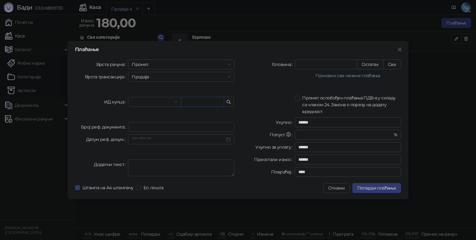
click at [153, 97] on div at bounding box center [154, 102] width 53 height 10
click at [161, 90] on div "Врста рачуна Промет Врста трансакције Продаја ИД купца Број реф. документа Дату…" at bounding box center [154, 120] width 167 height 120
click at [99, 188] on span "Штампа на А4 штампачу" at bounding box center [108, 188] width 56 height 7
click at [400, 47] on icon "close" at bounding box center [400, 49] width 5 height 5
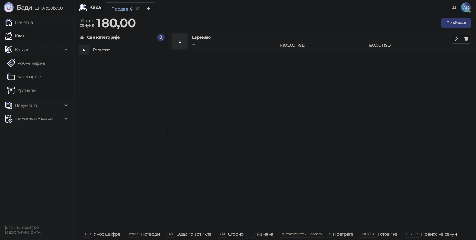
click at [455, 22] on button "Плаћање" at bounding box center [457, 23] width 30 height 10
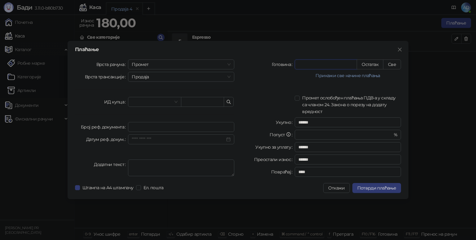
click at [339, 61] on input "*" at bounding box center [326, 64] width 62 height 9
click at [373, 61] on button "Остатак" at bounding box center [370, 65] width 27 height 10
type input "***"
type input "****"
click at [338, 76] on button "Прикажи све начине плаћања" at bounding box center [348, 75] width 106 height 7
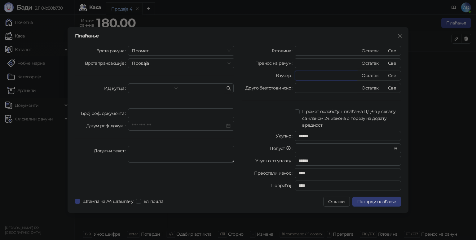
click at [309, 78] on input "*" at bounding box center [326, 75] width 62 height 9
click at [317, 91] on input "*" at bounding box center [326, 87] width 62 height 9
click at [279, 107] on div "Готовина *** Остатак Све Пренос на рачун * Остатак Све Ваучер * Остатак Све Дру…" at bounding box center [321, 119] width 167 height 147
click at [390, 50] on button "Све" at bounding box center [392, 51] width 18 height 10
click at [368, 52] on button "Остатак" at bounding box center [370, 51] width 27 height 10
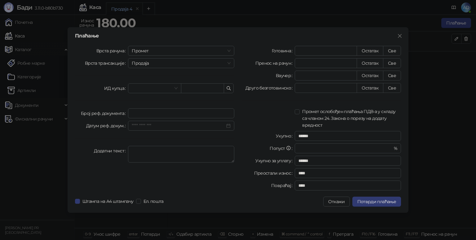
click at [334, 114] on span "Промет ослобођен плаћања ПДВ-а у складу са чланом 24. Закона о порезу на додату…" at bounding box center [350, 118] width 101 height 20
type input "******"
type input "*****"
click at [316, 114] on span "Промет ослобођен плаћања ПДВ-а у складу са чланом 24. Закона о порезу на додату…" at bounding box center [350, 118] width 101 height 20
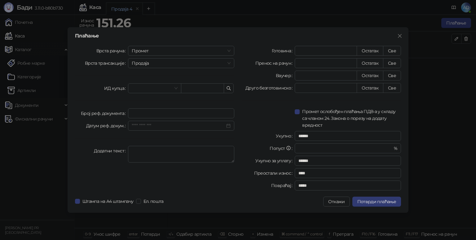
type input "******"
type input "****"
click at [310, 116] on span "Промет ослобођен плаћања ПДВ-а у складу са чланом 24. Закона о порезу на додату…" at bounding box center [350, 118] width 101 height 20
type input "******"
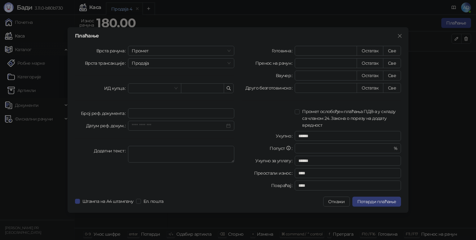
type input "******"
type input "*****"
click at [311, 116] on span "Промет ослобођен плаћања ПДВ-а у складу са чланом 24. Закона о порезу на додату…" at bounding box center [350, 118] width 101 height 20
type input "******"
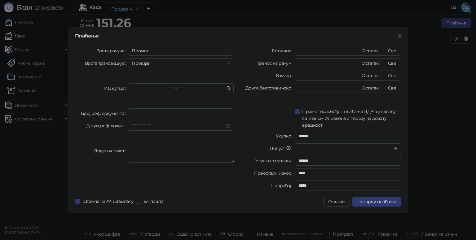
type input "****"
click at [23, 239] on div "Плаћање Врста рачуна Промет Врста трансакције Продаја ИД купца Број реф. докуме…" at bounding box center [238, 120] width 476 height 240
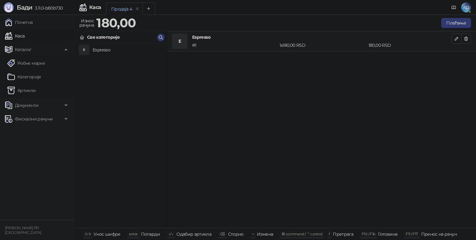
click at [138, 60] on div "E Espresso" at bounding box center [121, 135] width 92 height 185
click at [151, 10] on button "Add tab" at bounding box center [149, 8] width 12 height 12
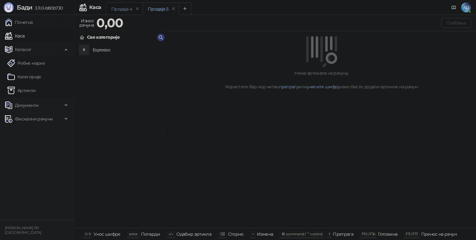
click at [123, 7] on div "Продаја 4" at bounding box center [121, 9] width 21 height 7
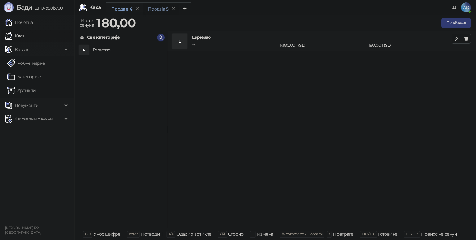
click at [163, 8] on div "Продаја 5" at bounding box center [158, 9] width 20 height 7
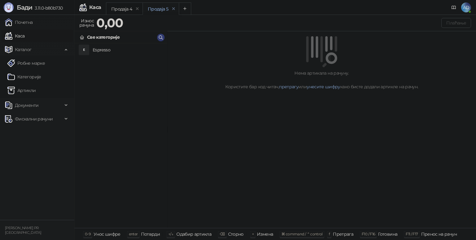
click at [174, 8] on icon "remove" at bounding box center [174, 9] width 4 height 4
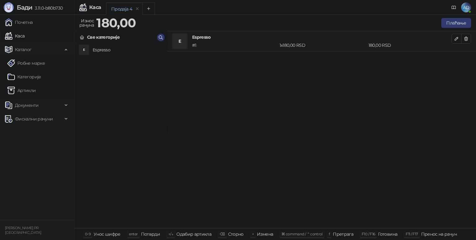
click at [455, 25] on button "Плаћање" at bounding box center [457, 23] width 30 height 10
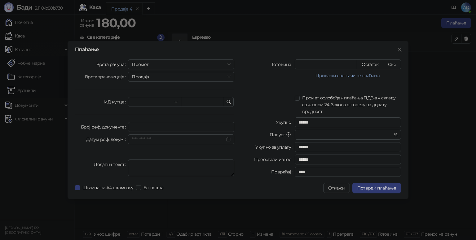
click at [315, 27] on div "Плаћање Врста рачуна Промет Врста трансакције Продаја ИД купца Број реф. докуме…" at bounding box center [238, 120] width 476 height 240
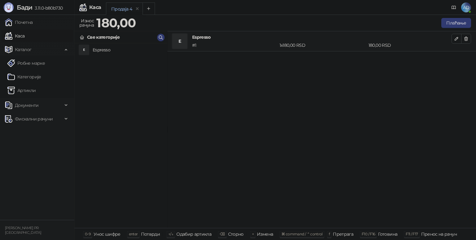
click at [29, 116] on span "Фискални рачуни" at bounding box center [34, 119] width 38 height 12
click at [32, 106] on span "Документи" at bounding box center [27, 105] width 24 height 12
click at [38, 119] on link "Улазни документи" at bounding box center [31, 119] width 49 height 12
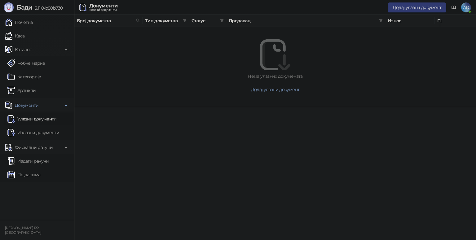
click at [25, 33] on link "Каса" at bounding box center [15, 36] width 20 height 12
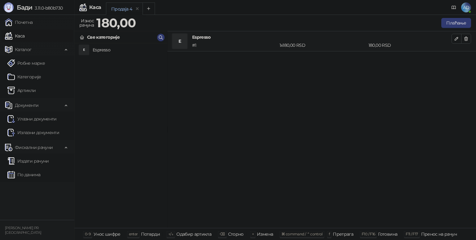
click at [39, 162] on link "Издати рачуни" at bounding box center [28, 161] width 42 height 12
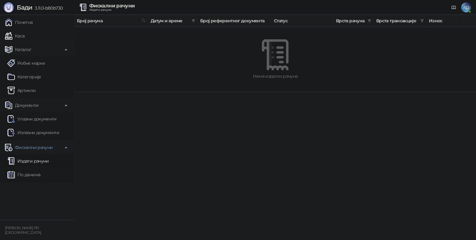
click at [38, 64] on link "Робне марке" at bounding box center [26, 63] width 38 height 12
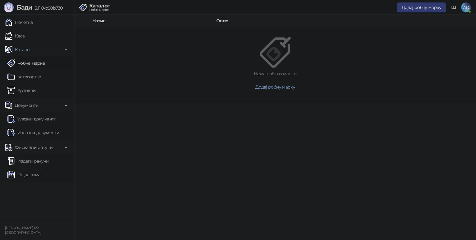
click at [24, 34] on link "Каса" at bounding box center [15, 36] width 20 height 12
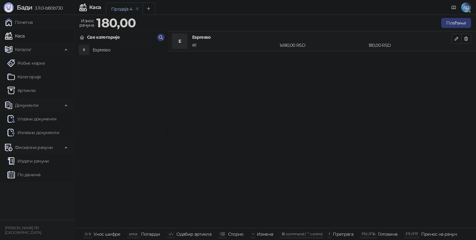
click at [455, 26] on button "Плаћање" at bounding box center [457, 23] width 30 height 10
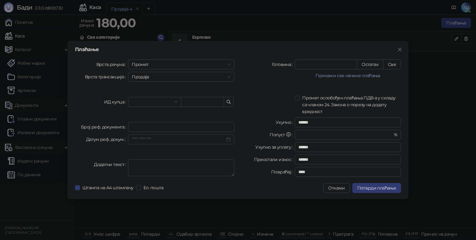
click at [372, 189] on span "Потврди плаћање" at bounding box center [377, 188] width 39 height 6
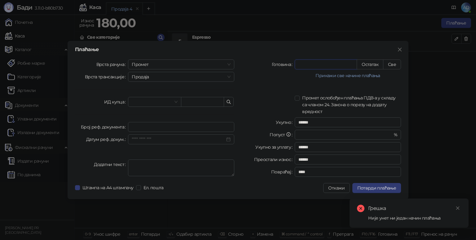
click at [328, 67] on input "*" at bounding box center [326, 64] width 62 height 9
click at [326, 67] on input "*" at bounding box center [326, 64] width 62 height 9
click at [396, 65] on button "Све" at bounding box center [392, 65] width 18 height 10
type input "***"
type input "****"
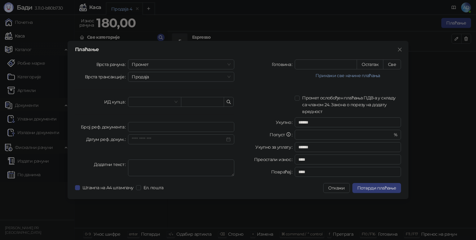
click at [370, 192] on button "Потврди плаћање" at bounding box center [377, 188] width 49 height 10
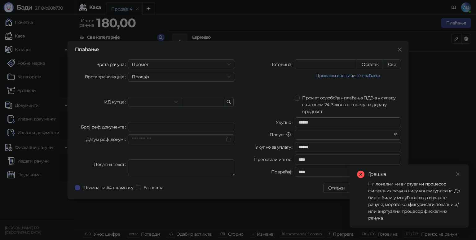
click at [99, 123] on label "Број реф. документа" at bounding box center [104, 127] width 47 height 10
click at [128, 123] on input "Број реф. документа" at bounding box center [181, 127] width 106 height 10
click at [112, 82] on div "Врста рачуна Промет Врста трансакције Продаја ИД купца Број реф. документа Дату…" at bounding box center [154, 120] width 167 height 120
click at [155, 79] on span "Продаја" at bounding box center [181, 76] width 99 height 9
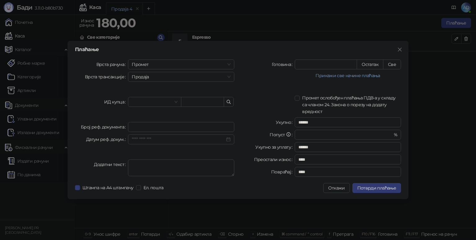
click at [122, 75] on label "Врста трансакције" at bounding box center [106, 77] width 43 height 10
click at [132, 75] on input "Врста трансакције" at bounding box center [178, 76] width 93 height 9
click at [145, 66] on span "Промет" at bounding box center [181, 64] width 99 height 9
click at [144, 100] on div "Обука" at bounding box center [181, 96] width 96 height 7
click at [370, 189] on span "Потврди плаћање" at bounding box center [377, 188] width 39 height 6
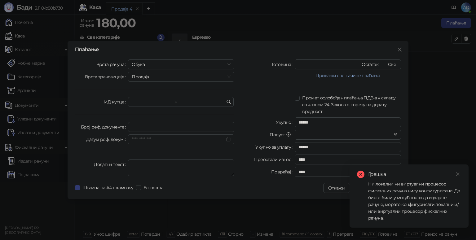
click at [459, 171] on link "Close" at bounding box center [458, 174] width 7 height 7
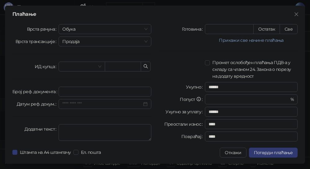
click at [284, 153] on span "Потврди плаћање" at bounding box center [273, 153] width 39 height 6
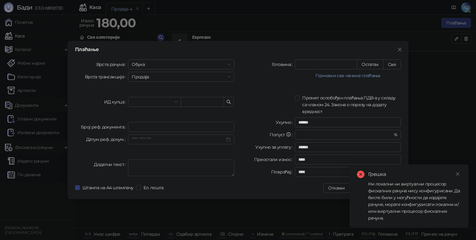
click at [460, 173] on icon "close" at bounding box center [458, 174] width 4 height 4
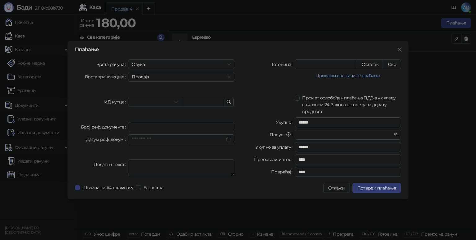
click at [342, 188] on button "Откажи" at bounding box center [336, 188] width 26 height 10
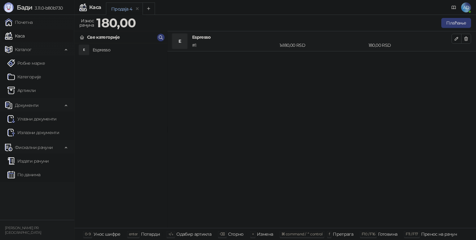
drag, startPoint x: 25, startPoint y: 0, endPoint x: 169, endPoint y: 128, distance: 192.2
click at [169, 128] on div "E Espresso # 1 1 x 180,00 RSD 180,00 RSD" at bounding box center [321, 129] width 309 height 197
click at [25, 35] on link "Каса" at bounding box center [15, 36] width 20 height 12
click at [469, 9] on span "AD" at bounding box center [467, 7] width 10 height 10
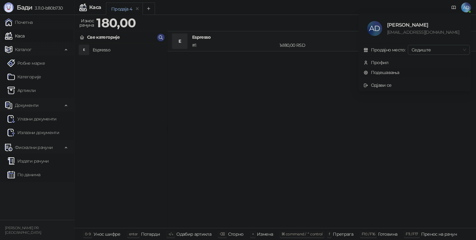
click at [376, 71] on link "Подешавања" at bounding box center [382, 73] width 36 height 6
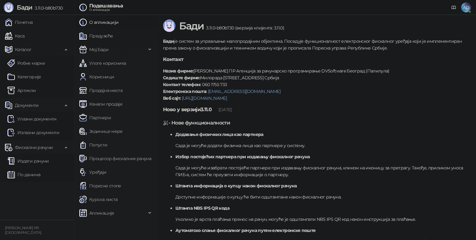
click at [100, 39] on link "Предузеће" at bounding box center [95, 36] width 33 height 12
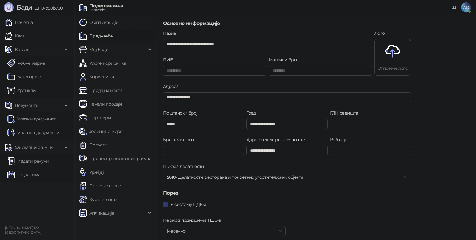
click at [96, 49] on span "Мој Бади" at bounding box center [98, 49] width 19 height 12
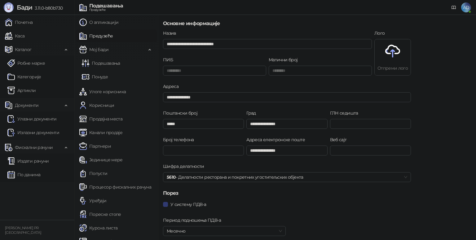
click at [117, 63] on link "Подешавања" at bounding box center [101, 63] width 38 height 12
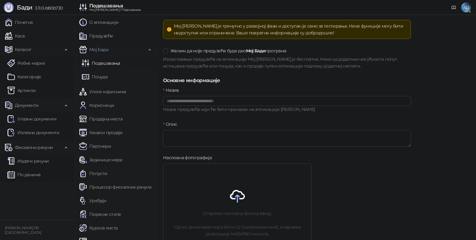
click at [206, 79] on h5 "Основне информације" at bounding box center [287, 80] width 248 height 7
click at [239, 81] on h5 "Основне информације" at bounding box center [287, 80] width 248 height 7
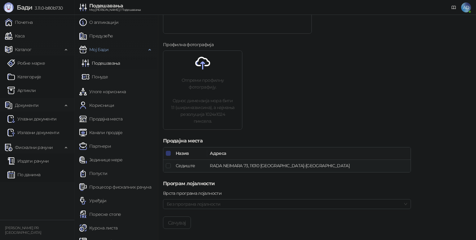
scroll to position [230, 0]
click at [185, 200] on span "Без програма лојалности" at bounding box center [287, 203] width 241 height 9
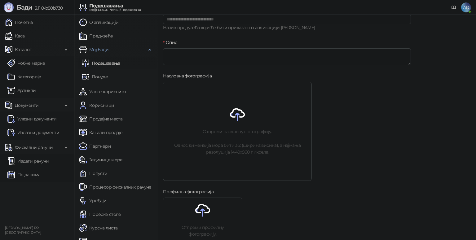
scroll to position [0, 0]
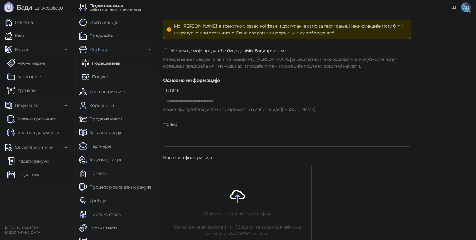
click at [284, 51] on span "Желим да моје предузеће буде део Мој [PERSON_NAME] програма" at bounding box center [228, 50] width 121 height 7
click at [208, 51] on span "Желим да моје предузеће буде део Мој [PERSON_NAME] програма" at bounding box center [228, 50] width 121 height 7
click at [106, 65] on link "Подешавања" at bounding box center [101, 63] width 38 height 12
click at [101, 80] on link "Понуде" at bounding box center [95, 77] width 26 height 12
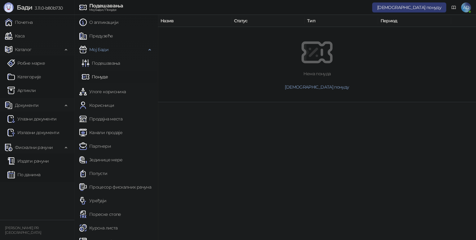
click at [97, 93] on link "Улоге корисника" at bounding box center [102, 92] width 47 height 12
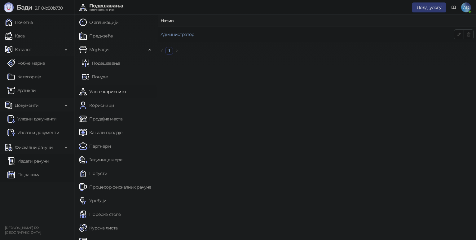
click at [146, 50] on div "Мој Бади" at bounding box center [116, 49] width 81 height 12
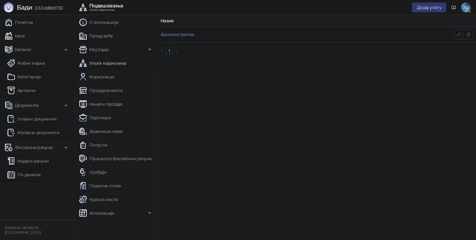
click at [111, 64] on link "Улоге корисника" at bounding box center [102, 63] width 47 height 12
click at [107, 75] on link "Корисници" at bounding box center [96, 77] width 35 height 12
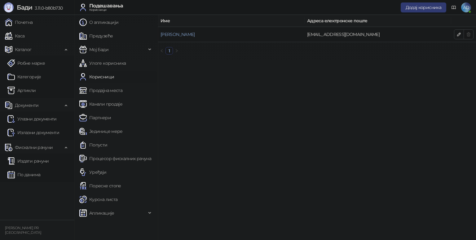
click at [424, 6] on span "Додај корисника" at bounding box center [424, 8] width 36 height 6
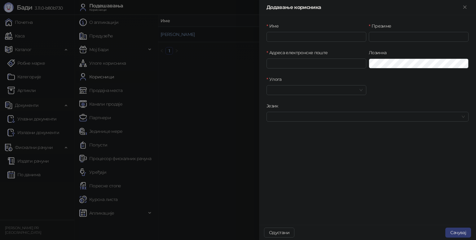
click at [290, 89] on input "Улога" at bounding box center [313, 90] width 87 height 9
click at [305, 67] on input "Адреса електронске поште" at bounding box center [317, 64] width 100 height 10
drag, startPoint x: 289, startPoint y: 231, endPoint x: 180, endPoint y: 154, distance: 134.1
click at [289, 231] on button "Одустани" at bounding box center [279, 233] width 30 height 10
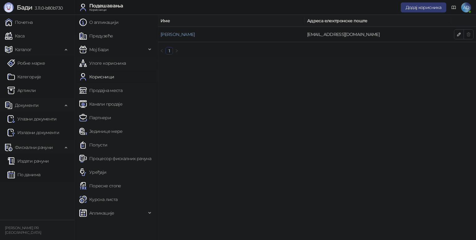
click at [108, 90] on link "Продајна места" at bounding box center [100, 90] width 43 height 12
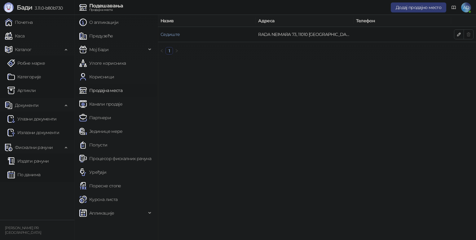
click at [430, 8] on span "Додај продајно место" at bounding box center [419, 8] width 46 height 6
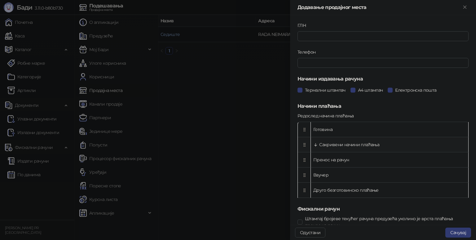
scroll to position [186, 0]
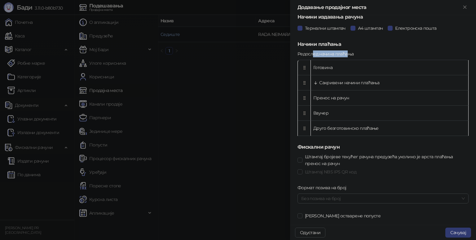
drag, startPoint x: 312, startPoint y: 53, endPoint x: 355, endPoint y: 53, distance: 42.8
click at [352, 53] on label "Редослед начина плаћања" at bounding box center [328, 54] width 60 height 7
click at [363, 53] on div "Редослед начина плаћања" at bounding box center [383, 55] width 171 height 9
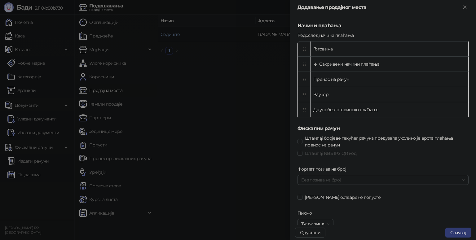
scroll to position [248, 0]
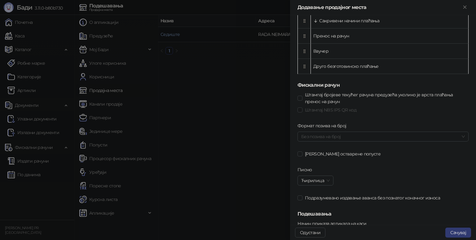
click at [336, 110] on span "Штампај NBS IPS QR код" at bounding box center [331, 110] width 56 height 7
click at [306, 98] on span "Штампај бројеве текућег рачуна предузећа уколико је врста плаћања пренос на рач…" at bounding box center [386, 98] width 166 height 14
click at [303, 108] on span "Штампај NBS IPS QR код" at bounding box center [331, 110] width 56 height 7
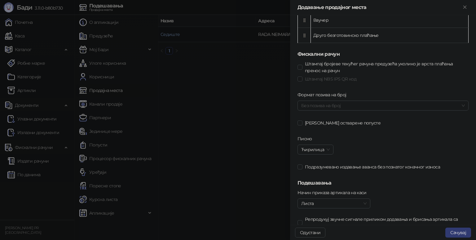
scroll to position [298, 0]
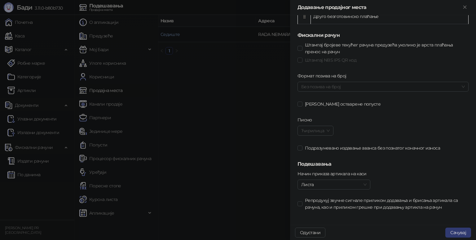
click at [325, 127] on span "Ћирилица" at bounding box center [315, 130] width 29 height 9
click at [371, 110] on div "[PERSON_NAME] остварене попусте" at bounding box center [384, 107] width 174 height 17
click at [337, 182] on span "Листа" at bounding box center [333, 184] width 65 height 9
click at [322, 209] on div "Мрежа" at bounding box center [334, 206] width 62 height 7
click at [322, 182] on span "Мрежа" at bounding box center [333, 184] width 65 height 9
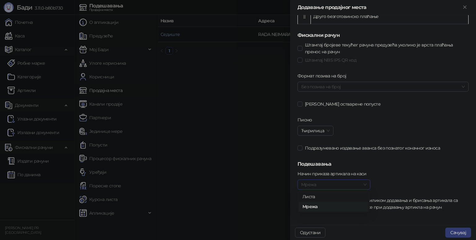
click at [323, 194] on div "Листа" at bounding box center [334, 197] width 62 height 7
click at [423, 177] on div "Начин приказа артикала на каси list Листа Репродукуј звучне сигнале приликом до…" at bounding box center [384, 195] width 174 height 48
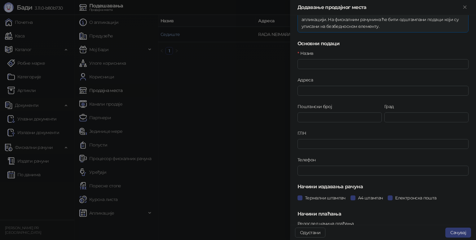
scroll to position [0, 0]
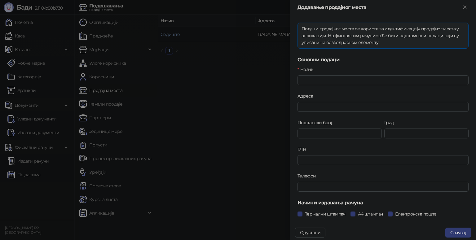
click at [300, 235] on button "Одустани" at bounding box center [310, 233] width 30 height 10
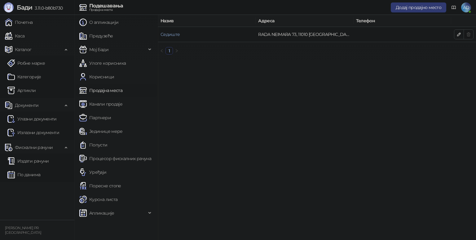
click at [103, 104] on link "Канали продаје" at bounding box center [100, 104] width 43 height 12
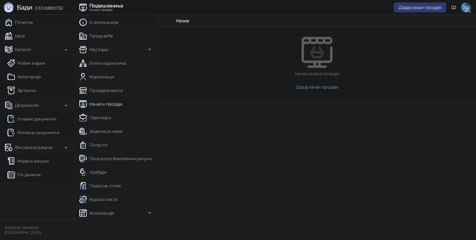
click at [433, 10] on button "Додај канал продаје" at bounding box center [420, 7] width 52 height 10
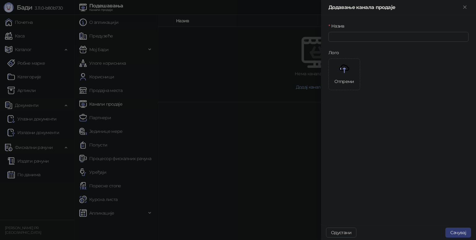
click at [288, 53] on div at bounding box center [238, 120] width 476 height 240
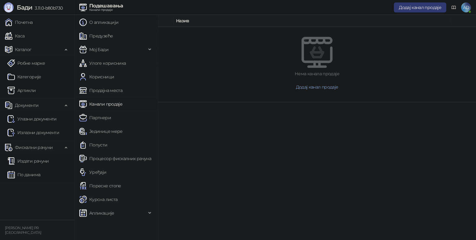
click at [99, 115] on link "Партнери" at bounding box center [95, 118] width 32 height 12
click at [106, 131] on link "Јединице мере" at bounding box center [100, 131] width 43 height 12
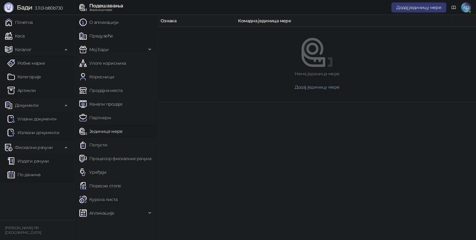
click at [106, 146] on link "Попусти" at bounding box center [93, 145] width 28 height 12
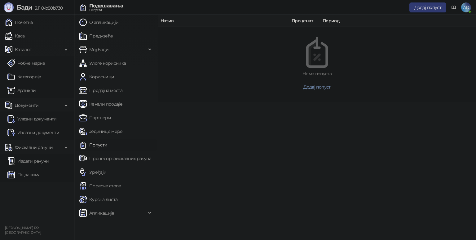
click at [105, 157] on link "Процесор фискалних рачуна" at bounding box center [115, 159] width 72 height 12
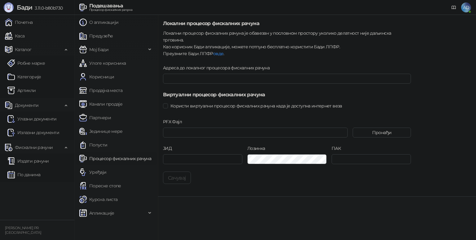
click at [107, 169] on link "Уређаји" at bounding box center [92, 172] width 27 height 12
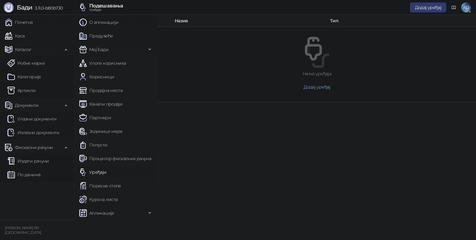
click at [114, 185] on link "Пореске стопе" at bounding box center [100, 186] width 42 height 12
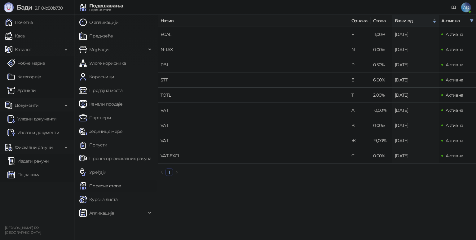
click at [111, 201] on link "Курсна листа" at bounding box center [98, 200] width 38 height 12
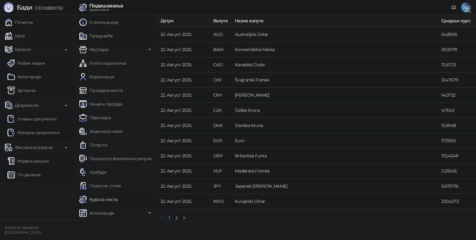
click at [110, 214] on span "Апликације" at bounding box center [101, 213] width 25 height 12
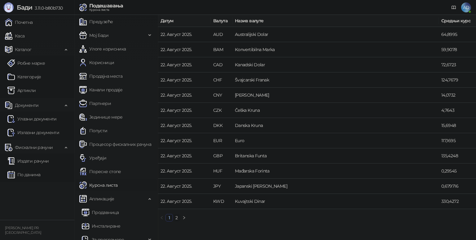
scroll to position [21, 0]
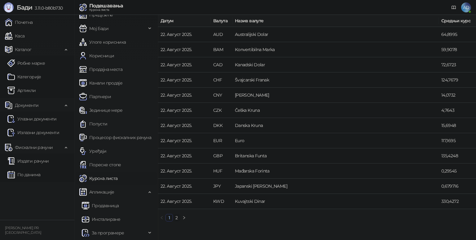
click at [109, 217] on link "Инсталиране" at bounding box center [101, 219] width 38 height 12
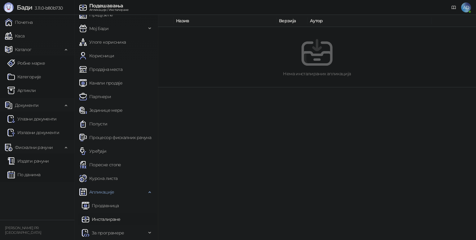
click at [107, 209] on link "Продавница" at bounding box center [100, 206] width 37 height 12
click at [140, 234] on span "За програмере" at bounding box center [114, 233] width 65 height 12
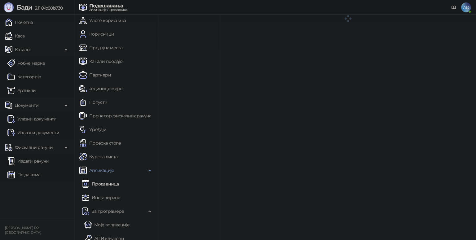
scroll to position [62, 0]
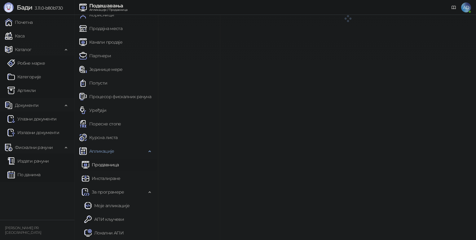
click at [117, 206] on link "Моје апликације" at bounding box center [106, 206] width 45 height 12
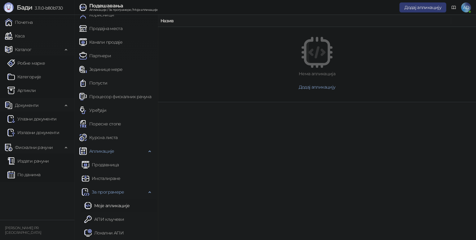
click at [432, 5] on span "Додај апликацију" at bounding box center [423, 8] width 37 height 6
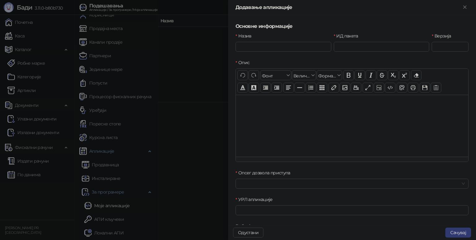
click at [186, 112] on div at bounding box center [238, 120] width 476 height 240
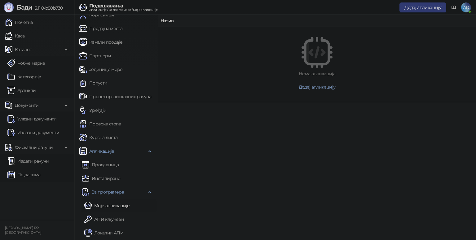
click at [115, 221] on link "АПИ кључеви" at bounding box center [104, 219] width 40 height 12
click at [322, 90] on button "Додај АПИ кључ" at bounding box center [317, 87] width 293 height 10
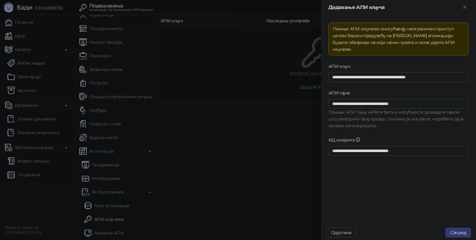
click at [339, 233] on button "Одустани" at bounding box center [341, 233] width 30 height 10
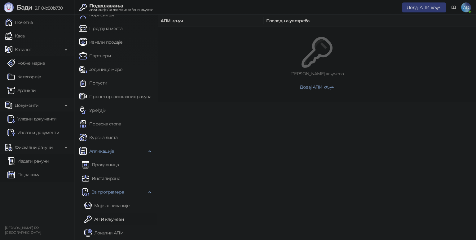
drag, startPoint x: 96, startPoint y: 233, endPoint x: 206, endPoint y: 224, distance: 110.1
click at [96, 233] on link "Локални АПИ" at bounding box center [103, 233] width 39 height 12
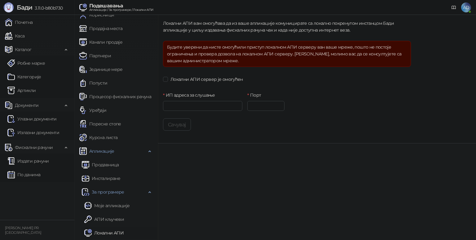
click at [194, 78] on span "Локални АПИ сервер је омогућен" at bounding box center [207, 79] width 78 height 7
click at [191, 101] on input "ИП адреса за слушање" at bounding box center [202, 106] width 79 height 10
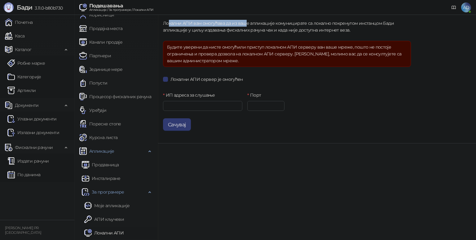
drag, startPoint x: 169, startPoint y: 25, endPoint x: 244, endPoint y: 24, distance: 74.7
click at [244, 24] on div "Локални АПИ вам омогућава да из ваше апликације комуницирате са локално покрену…" at bounding box center [287, 27] width 248 height 14
click at [247, 24] on div "Локални АПИ вам омогућава да из ваше апликације комуницирате са локално покрену…" at bounding box center [287, 27] width 248 height 14
click at [206, 107] on input "ИП адреса за слушање" at bounding box center [202, 106] width 79 height 10
type input "*********"
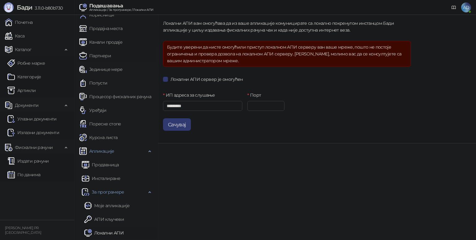
click at [299, 76] on div "Локални АПИ сервер је омогућен" at bounding box center [287, 79] width 248 height 7
drag, startPoint x: 249, startPoint y: 107, endPoint x: 297, endPoint y: 89, distance: 51.7
click at [274, 110] on input "****" at bounding box center [266, 106] width 37 height 10
type input "****"
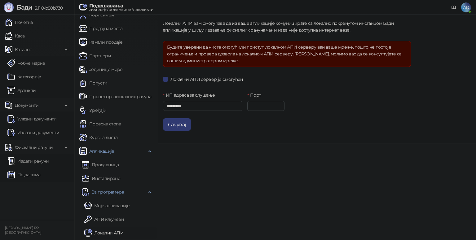
click at [297, 89] on form "Локални АПИ вам омогућава да из ваше апликације комуницирате са локално покрену…" at bounding box center [287, 75] width 248 height 111
click at [201, 126] on div "Сачувај" at bounding box center [287, 124] width 248 height 12
click at [177, 126] on button "Сачувај" at bounding box center [177, 124] width 28 height 12
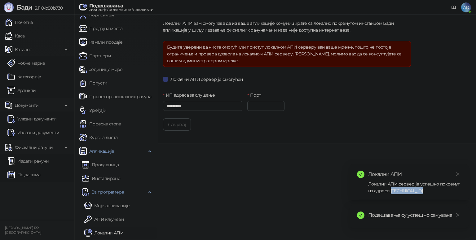
drag, startPoint x: 391, startPoint y: 191, endPoint x: 415, endPoint y: 191, distance: 23.9
click at [415, 191] on div "Локални АПИ сервер је успешно покренут на адреси [TECHNICAL_ID]." at bounding box center [414, 188] width 93 height 14
copy div "[TECHNICAL_ID]"
click at [289, 143] on main "Локални АПИ вам омогућава да из ваше апликације комуницирате са локално покрену…" at bounding box center [317, 127] width 318 height 225
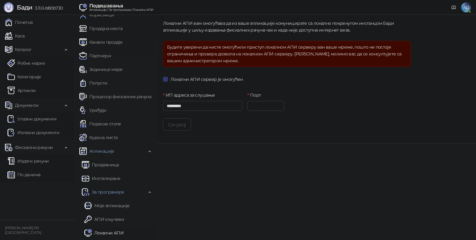
click at [209, 161] on main "Локални АПИ вам омогућава да из ваше апликације комуницирате са локално покрену…" at bounding box center [317, 127] width 318 height 225
click at [113, 230] on link "Локални АПИ" at bounding box center [103, 233] width 39 height 12
click at [123, 218] on link "АПИ кључеви" at bounding box center [104, 219] width 40 height 12
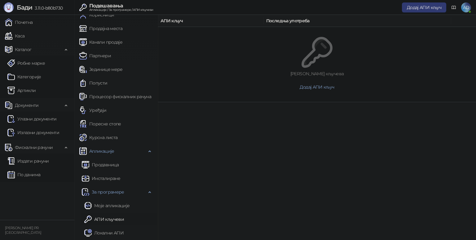
click at [318, 89] on span "Додај АПИ кључ" at bounding box center [317, 87] width 34 height 6
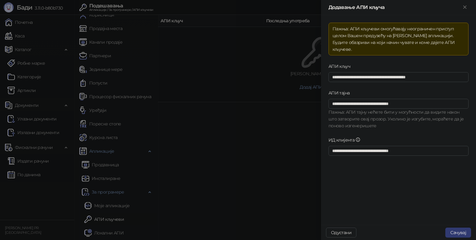
click at [457, 233] on button "Сачувај" at bounding box center [459, 233] width 26 height 10
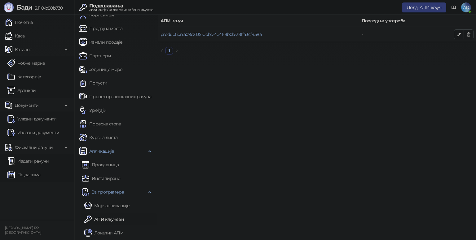
click at [196, 31] on td "production.a09c2135-ddbc-4e41-8b0b-38ffa3cf458a" at bounding box center [258, 34] width 201 height 15
click at [458, 37] on button "button" at bounding box center [459, 34] width 10 height 10
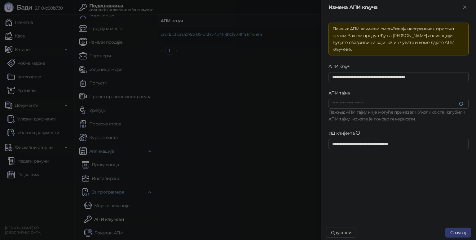
click at [461, 101] on icon "button" at bounding box center [461, 103] width 5 height 5
type input "**********"
click at [415, 99] on input "**********" at bounding box center [392, 104] width 126 height 10
click at [350, 72] on input "**********" at bounding box center [399, 77] width 140 height 10
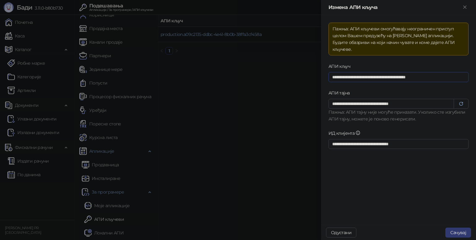
click at [346, 72] on input "**********" at bounding box center [399, 77] width 140 height 10
click at [373, 139] on input "**********" at bounding box center [399, 144] width 140 height 10
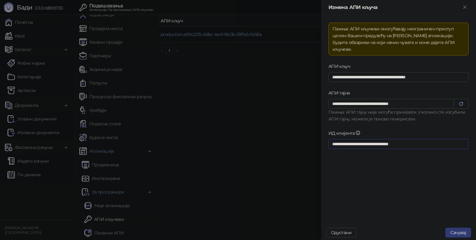
click at [373, 139] on input "**********" at bounding box center [399, 144] width 140 height 10
click at [462, 230] on button "Сачувај" at bounding box center [459, 233] width 26 height 10
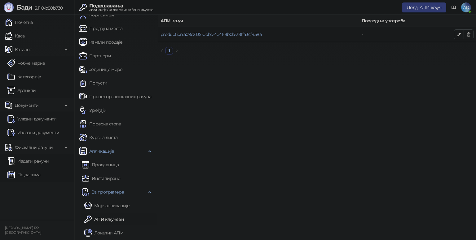
click at [278, 96] on main "АПИ кључ Последња употреба production.a09c2135-ddbc-4e41-8b0b-38ffa3cf458a - 1" at bounding box center [317, 127] width 318 height 225
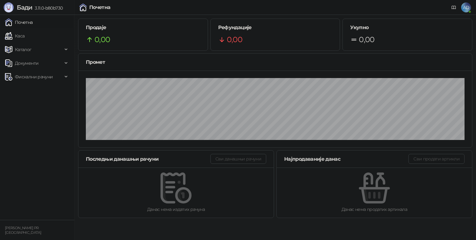
click at [56, 111] on ul "Почетна Каса Каталог Документи Фискални рачуни" at bounding box center [37, 117] width 74 height 205
click at [23, 34] on link "Каса" at bounding box center [15, 36] width 20 height 12
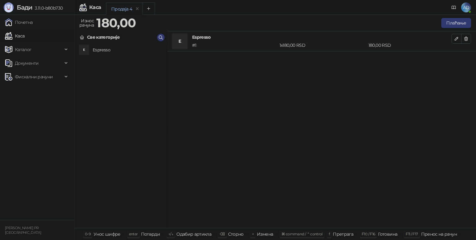
click at [466, 8] on span "AD" at bounding box center [467, 7] width 10 height 10
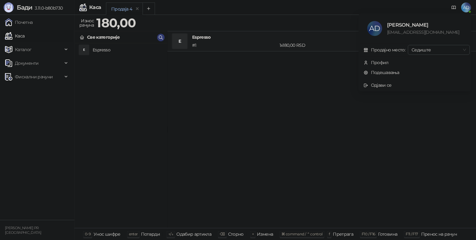
click at [424, 51] on span "Седиште" at bounding box center [439, 49] width 55 height 9
click at [425, 51] on span "Седиште" at bounding box center [439, 49] width 55 height 9
click at [392, 75] on link "Подешавања" at bounding box center [382, 73] width 36 height 6
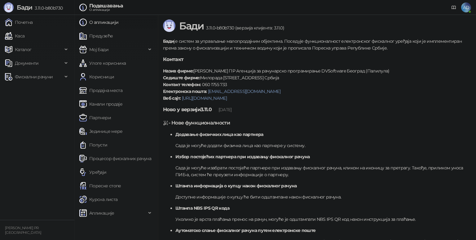
click at [99, 218] on span "Апликације" at bounding box center [101, 213] width 25 height 12
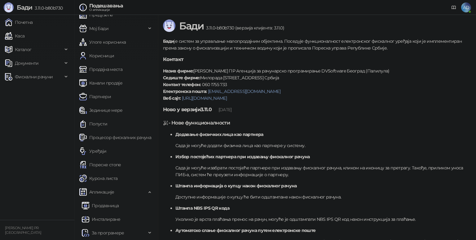
click at [107, 232] on span "За програмере" at bounding box center [108, 233] width 33 height 12
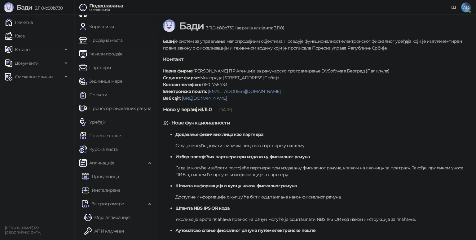
scroll to position [62, 0]
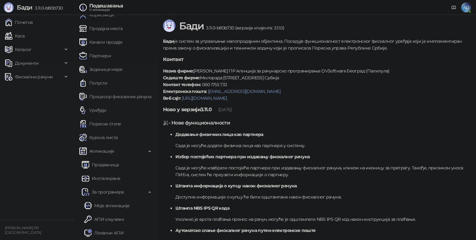
click at [112, 207] on link "Моје апликације" at bounding box center [106, 206] width 45 height 12
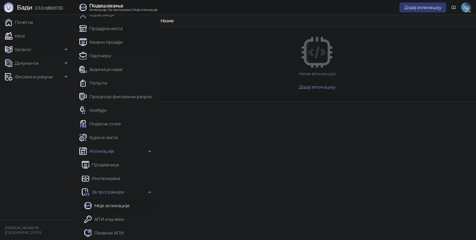
click at [428, 7] on span "Додај апликацију" at bounding box center [423, 8] width 37 height 6
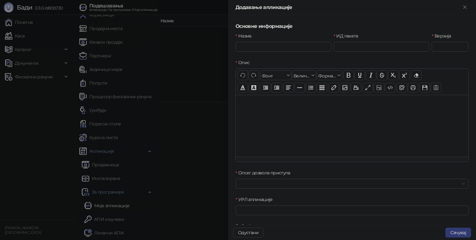
click at [465, 8] on icon "Close" at bounding box center [465, 7] width 6 height 6
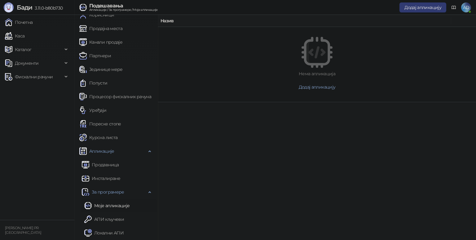
click at [457, 8] on link at bounding box center [454, 7] width 10 height 10
click at [107, 218] on link "АПИ кључеви" at bounding box center [104, 219] width 40 height 12
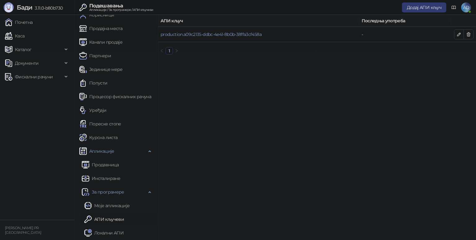
click at [102, 234] on link "Локални АПИ" at bounding box center [103, 233] width 39 height 12
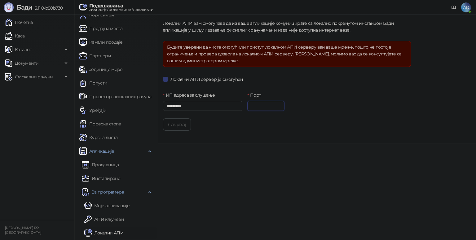
click at [267, 107] on input "****" at bounding box center [266, 106] width 37 height 10
drag, startPoint x: 253, startPoint y: 102, endPoint x: 213, endPoint y: 91, distance: 41.6
click at [212, 92] on div "ИП адреса за слушање ********* Порт ****" at bounding box center [287, 105] width 253 height 27
type input "****"
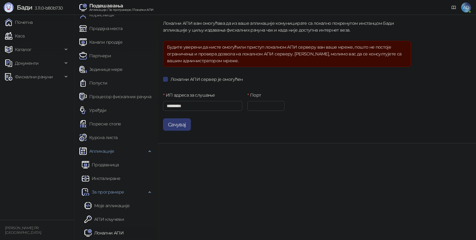
click at [177, 123] on button "Сачувај" at bounding box center [177, 124] width 28 height 12
click at [21, 36] on link "Каса" at bounding box center [15, 36] width 20 height 12
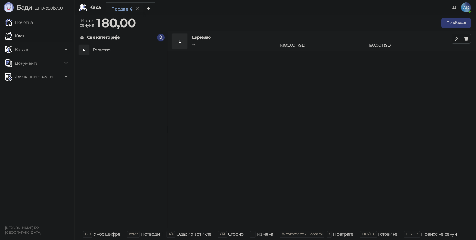
click at [449, 24] on button "Плаћање" at bounding box center [457, 23] width 30 height 10
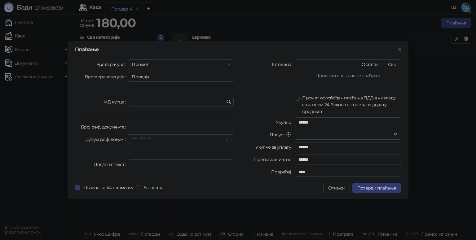
click at [290, 30] on div "Плаћање Врста рачуна Промет Врста трансакције Продаја ИД купца Број реф. докуме…" at bounding box center [238, 120] width 476 height 240
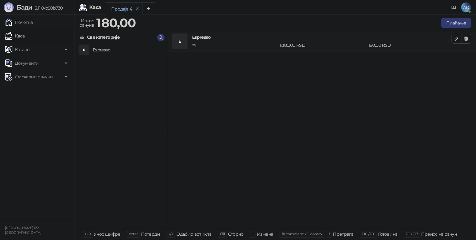
click at [66, 50] on icon at bounding box center [66, 50] width 3 height 0
click at [25, 37] on link "Каса" at bounding box center [15, 36] width 20 height 12
click at [62, 48] on span "Каталог" at bounding box center [34, 49] width 58 height 12
click at [447, 20] on button "Плаћање" at bounding box center [457, 23] width 30 height 10
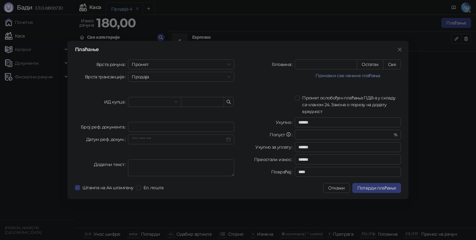
click at [345, 188] on button "Откажи" at bounding box center [336, 188] width 26 height 10
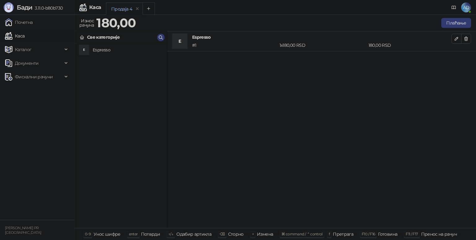
click at [29, 8] on span "Бади" at bounding box center [25, 7] width 16 height 7
drag, startPoint x: 9, startPoint y: 1, endPoint x: 155, endPoint y: 120, distance: 188.5
click at [155, 120] on div "E Espresso" at bounding box center [121, 135] width 92 height 185
click at [148, 6] on button "Add tab" at bounding box center [149, 8] width 12 height 12
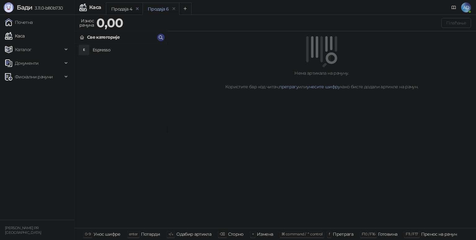
click at [136, 8] on icon "remove" at bounding box center [137, 9] width 4 height 4
click at [150, 11] on icon "Add tab" at bounding box center [148, 8] width 5 height 5
click at [124, 7] on div "Продаја 7" at bounding box center [121, 9] width 20 height 7
click at [164, 7] on div "Продаја 8" at bounding box center [158, 9] width 21 height 7
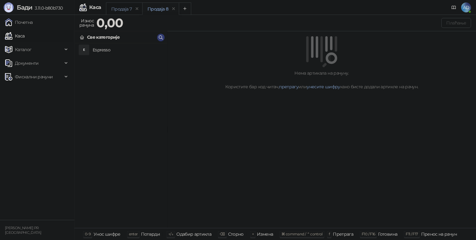
click at [124, 7] on div "Продаја 7" at bounding box center [121, 9] width 20 height 7
click at [166, 7] on div "Продаја 8" at bounding box center [158, 9] width 21 height 7
click at [186, 8] on icon "Add tab" at bounding box center [185, 8] width 5 height 5
click at [163, 10] on div "Продаја 8" at bounding box center [158, 9] width 21 height 7
click at [130, 9] on div "Продаја 7" at bounding box center [121, 9] width 20 height 7
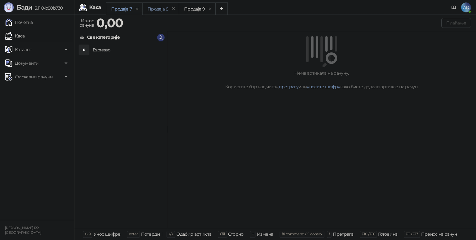
click at [167, 9] on div "Продаја 8" at bounding box center [158, 9] width 21 height 7
click at [124, 7] on div "Продаја 7" at bounding box center [121, 9] width 20 height 7
click at [104, 53] on h4 "Espresso" at bounding box center [127, 50] width 69 height 10
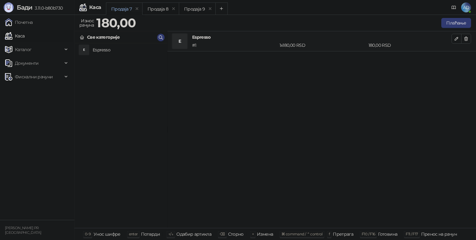
click at [113, 36] on div "Све категорије" at bounding box center [103, 37] width 33 height 7
click at [112, 54] on h4 "Espresso" at bounding box center [127, 50] width 69 height 10
click at [111, 52] on h4 "Espresso" at bounding box center [127, 50] width 69 height 10
click at [324, 43] on div "3 x 180,00 RSD" at bounding box center [323, 45] width 89 height 7
click at [455, 43] on button "button" at bounding box center [457, 39] width 10 height 10
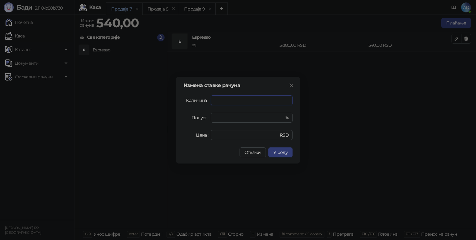
click at [292, 102] on icon "down" at bounding box center [293, 103] width 2 height 2
type input "*"
click at [292, 102] on icon "down" at bounding box center [293, 103] width 2 height 2
click at [282, 150] on span "У реду" at bounding box center [281, 153] width 14 height 6
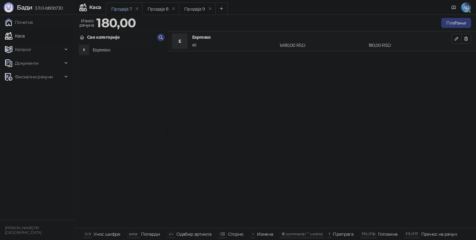
click at [455, 25] on button "Плаћање" at bounding box center [457, 23] width 30 height 10
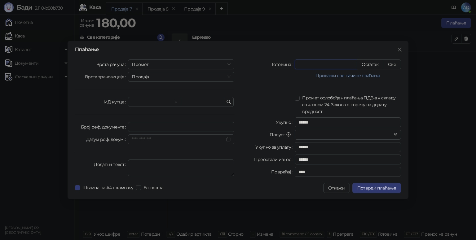
click at [164, 64] on span "Промет" at bounding box center [181, 64] width 99 height 9
click at [167, 63] on span "Промет" at bounding box center [181, 64] width 99 height 9
click at [167, 65] on span "Промет" at bounding box center [181, 64] width 99 height 9
click at [166, 80] on span "Продаја" at bounding box center [181, 76] width 99 height 9
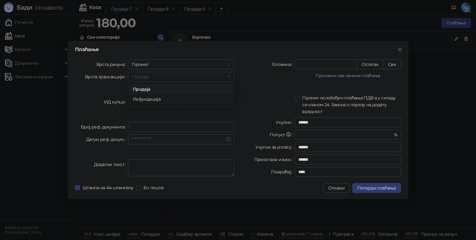
click at [166, 75] on span "Продаја" at bounding box center [181, 76] width 99 height 9
click at [163, 62] on span "Промет" at bounding box center [181, 64] width 99 height 9
click at [165, 51] on div "Плаћање" at bounding box center [238, 49] width 326 height 5
click at [321, 135] on input "*" at bounding box center [346, 134] width 94 height 9
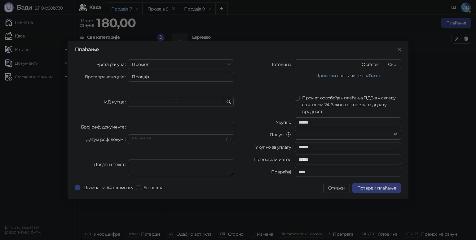
click at [390, 136] on div "* %" at bounding box center [348, 135] width 106 height 10
type input "*"
type input "******"
click at [400, 132] on icon "up" at bounding box center [401, 133] width 2 height 2
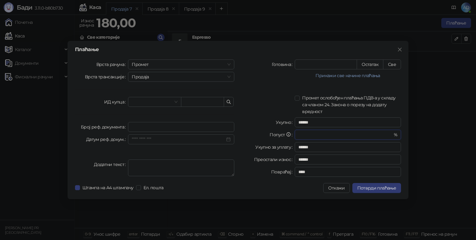
type input "*"
type input "******"
click at [401, 138] on span "Decrease Value" at bounding box center [401, 137] width 0 height 5
click at [315, 149] on input "******" at bounding box center [348, 147] width 106 height 10
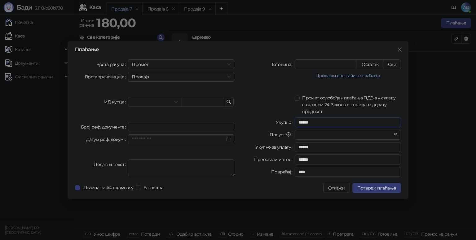
drag, startPoint x: 305, startPoint y: 124, endPoint x: 281, endPoint y: 123, distance: 23.9
click at [281, 123] on div "Укупно ******" at bounding box center [321, 123] width 159 height 10
click at [321, 122] on input "******" at bounding box center [348, 123] width 106 height 10
type input "*"
type input "******"
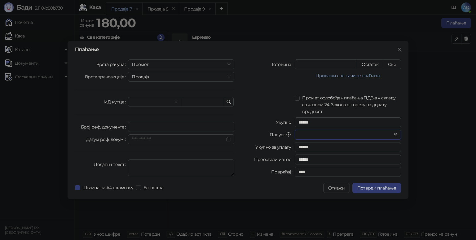
type input "******"
click at [401, 132] on span "Increase Value" at bounding box center [401, 132] width 0 height 5
type input "*"
type input "******"
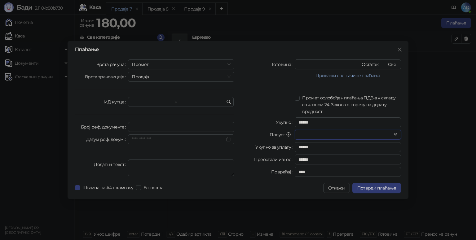
click at [401, 132] on span "Increase Value" at bounding box center [401, 132] width 0 height 5
type input "*"
type input "******"
click at [401, 132] on span "Increase Value" at bounding box center [401, 132] width 0 height 5
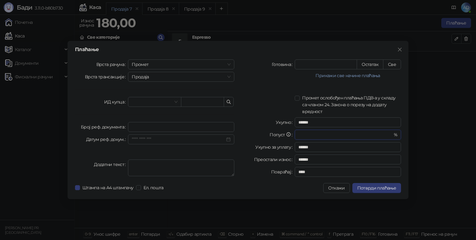
type input "*"
type input "******"
click at [400, 136] on icon "down" at bounding box center [401, 137] width 2 height 2
type input "*"
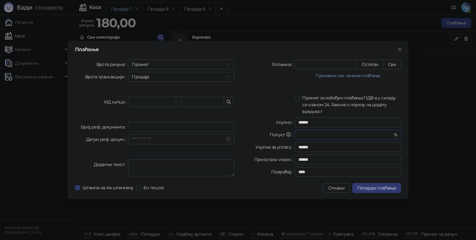
type input "******"
click at [400, 136] on icon "down" at bounding box center [401, 137] width 2 height 2
type input "*"
type input "******"
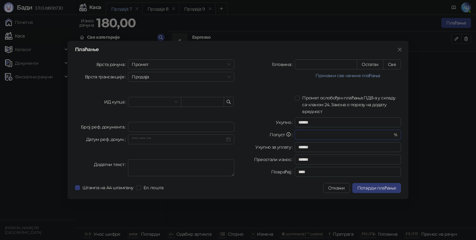
type input "******"
click at [400, 136] on icon "down" at bounding box center [401, 137] width 2 height 2
click at [318, 172] on input "****" at bounding box center [348, 172] width 106 height 10
drag, startPoint x: 321, startPoint y: 163, endPoint x: 299, endPoint y: 161, distance: 22.1
click at [299, 162] on input "******" at bounding box center [348, 160] width 106 height 10
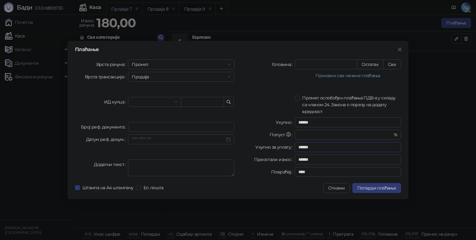
click at [311, 148] on input "******" at bounding box center [348, 147] width 106 height 10
click at [314, 162] on input "******" at bounding box center [348, 160] width 106 height 10
click at [317, 136] on input "*" at bounding box center [346, 134] width 94 height 9
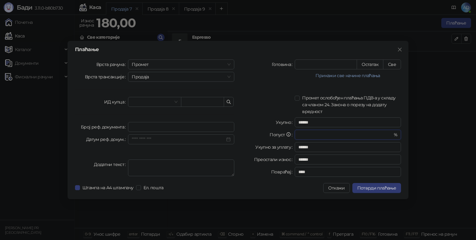
click at [317, 136] on input "*" at bounding box center [346, 134] width 94 height 9
type input "***"
type input "******"
drag, startPoint x: 316, startPoint y: 136, endPoint x: 281, endPoint y: 134, distance: 35.1
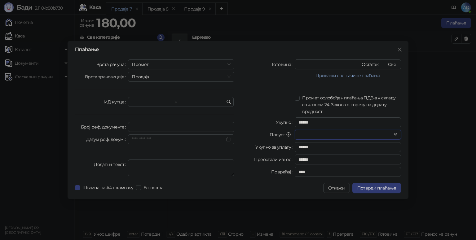
click at [284, 134] on div "Попуст **** %" at bounding box center [321, 135] width 159 height 10
type input "*"
type input "******"
type input "**"
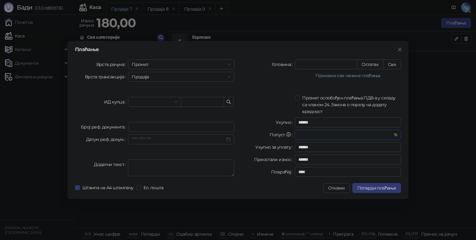
type input "******"
click at [270, 123] on div "Укупно" at bounding box center [268, 123] width 53 height 10
click at [311, 132] on input "**" at bounding box center [346, 134] width 94 height 9
click at [388, 134] on div "** %" at bounding box center [348, 135] width 106 height 10
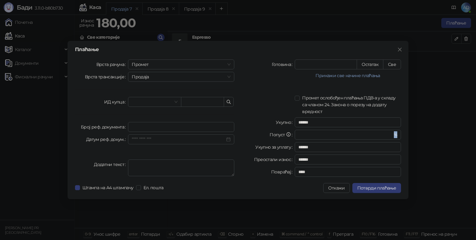
click at [388, 134] on div "** %" at bounding box center [348, 135] width 106 height 10
click at [332, 134] on input "**" at bounding box center [346, 134] width 94 height 9
type input "*"
type input "******"
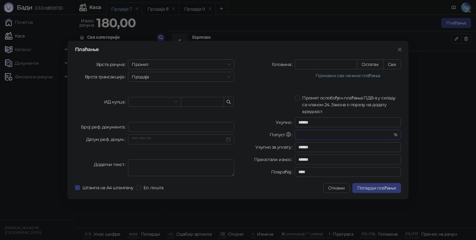
type input "******"
click at [272, 124] on div "Укупно" at bounding box center [268, 123] width 53 height 10
click at [315, 135] on input "Попуст" at bounding box center [346, 134] width 94 height 9
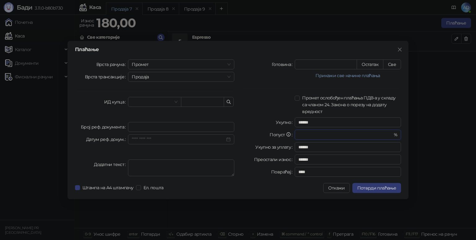
type input "*"
type input "******"
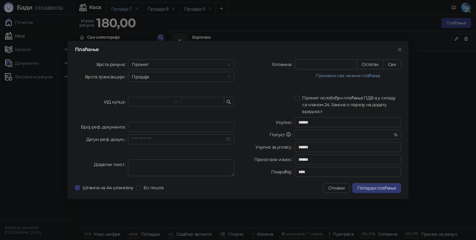
click at [261, 102] on div at bounding box center [268, 105] width 53 height 20
click at [96, 127] on label "Број реф. документа" at bounding box center [104, 127] width 47 height 10
click at [128, 127] on input "Број реф. документа" at bounding box center [181, 127] width 106 height 10
click at [140, 190] on label "Ел. пошта" at bounding box center [151, 188] width 30 height 7
click at [126, 189] on span "Штампа на А4 штампачу" at bounding box center [108, 188] width 56 height 7
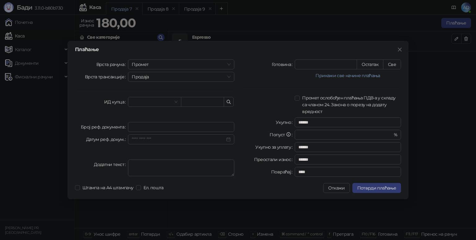
click at [96, 189] on span "Штампа на А4 штампачу" at bounding box center [108, 188] width 56 height 7
click at [172, 61] on span "Промет" at bounding box center [181, 64] width 99 height 9
click at [429, 77] on div "Плаћање Врста рачуна Промет Врста трансакције Продаја ИД купца Број реф. докуме…" at bounding box center [238, 120] width 476 height 240
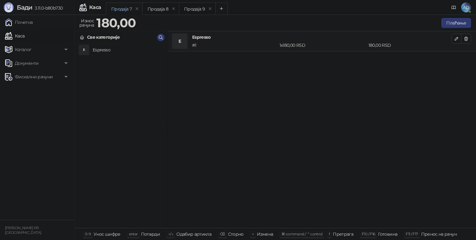
click at [455, 26] on button "Плаћање" at bounding box center [457, 23] width 30 height 10
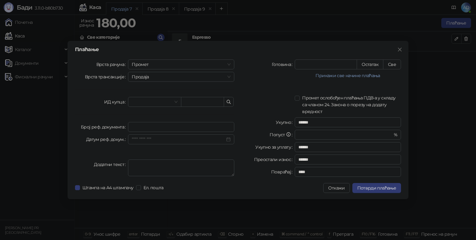
click at [363, 64] on button "Остатак" at bounding box center [370, 65] width 27 height 10
type input "***"
type input "****"
click at [359, 76] on button "Прикажи све начине плаћања" at bounding box center [348, 75] width 106 height 7
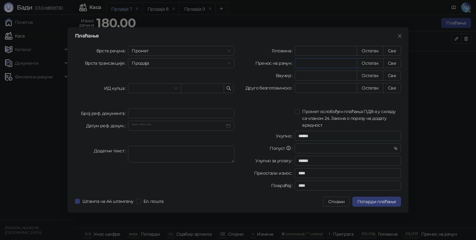
click at [344, 60] on input "*" at bounding box center [326, 63] width 62 height 9
click at [269, 71] on div "Ваучер" at bounding box center [268, 76] width 53 height 10
click at [167, 94] on div "Врста рачуна Промет Врста трансакције Продаја ИД купца Број реф. документа Дату…" at bounding box center [154, 119] width 167 height 147
click at [167, 90] on input "search" at bounding box center [152, 88] width 40 height 9
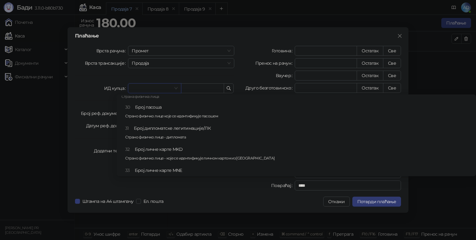
scroll to position [279, 0]
click at [79, 87] on div "ИД купца" at bounding box center [101, 88] width 53 height 10
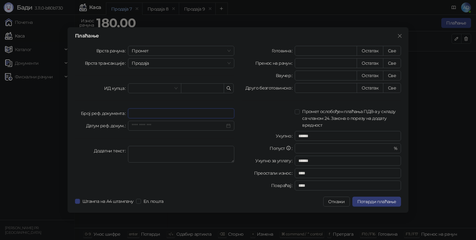
click at [146, 110] on input "Број реф. документа" at bounding box center [181, 114] width 106 height 10
click at [105, 134] on div "Врста рачуна Промет Врста трансакције Продаја ИД купца Број реф. документа Дату…" at bounding box center [154, 119] width 167 height 147
click at [400, 35] on icon "close" at bounding box center [400, 36] width 4 height 4
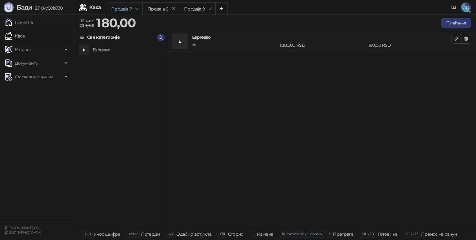
click at [172, 8] on icon "remove" at bounding box center [174, 9] width 4 height 4
click at [121, 11] on div "Продаја 7" at bounding box center [121, 9] width 20 height 7
click at [128, 141] on div "E Espresso" at bounding box center [121, 135] width 92 height 185
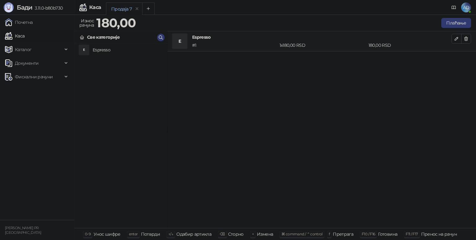
click at [207, 40] on h4 "Espresso" at bounding box center [322, 37] width 260 height 7
click at [457, 37] on icon "button" at bounding box center [456, 38] width 3 height 3
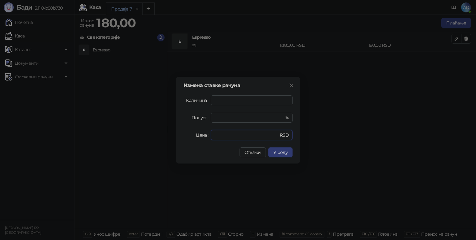
drag, startPoint x: 255, startPoint y: 136, endPoint x: 212, endPoint y: 136, distance: 43.4
click at [212, 136] on div "*** RSD" at bounding box center [252, 135] width 82 height 10
type input "***"
click at [287, 153] on span "У реду" at bounding box center [281, 153] width 14 height 6
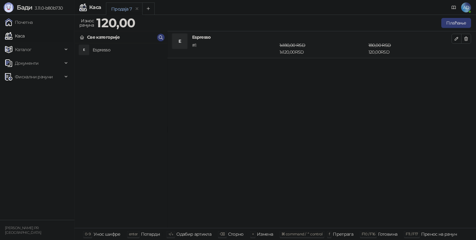
click at [454, 26] on button "Плаћање" at bounding box center [457, 23] width 30 height 10
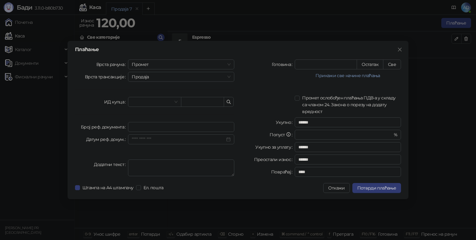
click at [244, 76] on div at bounding box center [268, 75] width 53 height 7
click at [336, 190] on button "Откажи" at bounding box center [336, 188] width 26 height 10
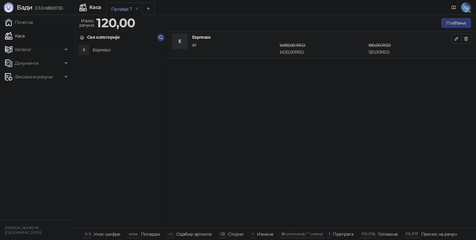
click at [467, 8] on span "AD" at bounding box center [467, 7] width 10 height 10
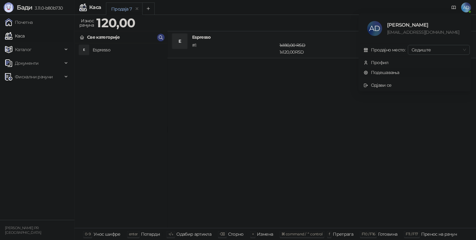
click at [386, 74] on link "Подешавања" at bounding box center [382, 73] width 36 height 6
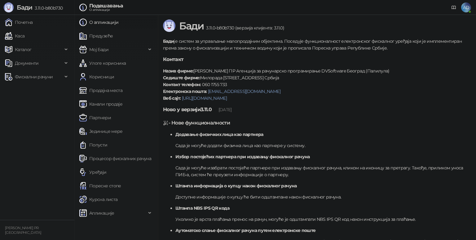
click at [100, 159] on link "Процесор фискалних рачуна" at bounding box center [115, 159] width 72 height 12
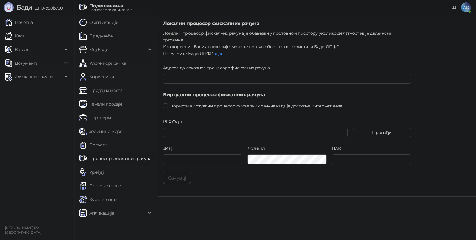
click at [104, 174] on link "Уређаји" at bounding box center [92, 172] width 27 height 12
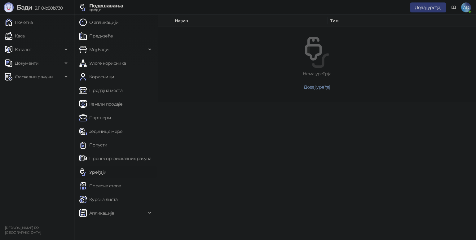
click at [430, 5] on span "Додај уређај" at bounding box center [428, 8] width 26 height 6
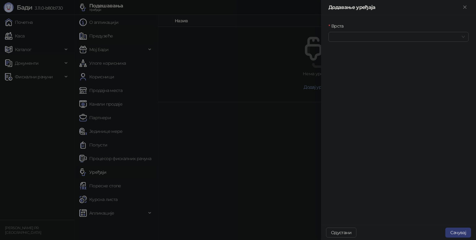
click at [339, 36] on input "Врста" at bounding box center [395, 36] width 127 height 9
click at [357, 91] on div "ПОС терминал" at bounding box center [399, 89] width 130 height 7
click at [358, 63] on input "Повезивање" at bounding box center [395, 63] width 127 height 9
click at [352, 87] on div "Мрежа" at bounding box center [399, 86] width 130 height 7
click at [355, 38] on span "ПОС терминал" at bounding box center [398, 36] width 133 height 9
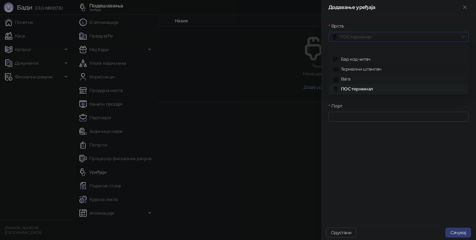
click at [355, 69] on div "Термални штампач" at bounding box center [399, 69] width 130 height 7
click at [350, 37] on span "Термални штампач" at bounding box center [398, 36] width 133 height 9
click at [356, 69] on div "Термални штампач" at bounding box center [399, 69] width 130 height 7
click at [359, 65] on span "Мрежа" at bounding box center [398, 63] width 133 height 9
click at [359, 85] on div "Серијски" at bounding box center [399, 86] width 130 height 7
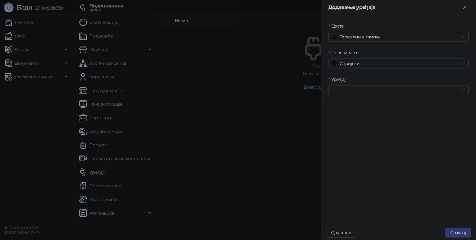
click at [356, 62] on span "Серијски" at bounding box center [398, 63] width 133 height 9
click at [355, 106] on div "Штампач" at bounding box center [399, 105] width 130 height 7
click at [348, 86] on input "Уређај" at bounding box center [395, 90] width 127 height 9
click at [358, 120] on div "Microsoft Print to PDF" at bounding box center [399, 122] width 130 height 7
click at [357, 120] on span "ESC/POS" at bounding box center [398, 116] width 133 height 9
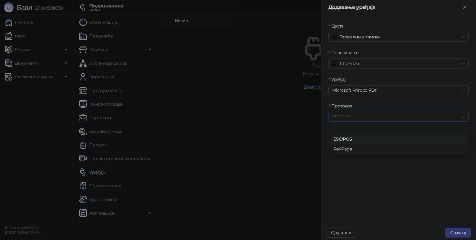
click at [356, 115] on span "ESC/POS" at bounding box center [398, 116] width 133 height 9
click at [458, 233] on button "Сачувај" at bounding box center [459, 233] width 26 height 10
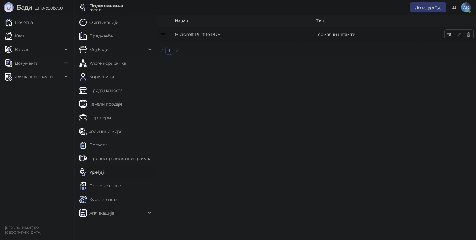
drag, startPoint x: 36, startPoint y: 21, endPoint x: 64, endPoint y: 41, distance: 34.0
click at [33, 21] on link "Почетна" at bounding box center [19, 22] width 28 height 12
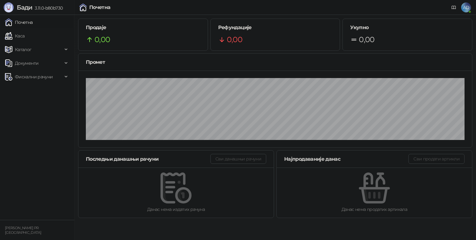
click at [25, 36] on link "Каса" at bounding box center [15, 36] width 20 height 12
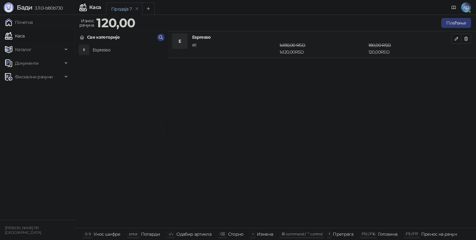
click at [461, 23] on button "Плаћање" at bounding box center [457, 23] width 30 height 10
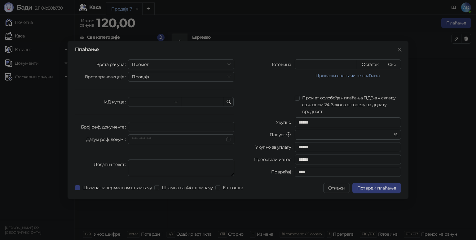
click at [399, 50] on icon "close" at bounding box center [400, 49] width 5 height 5
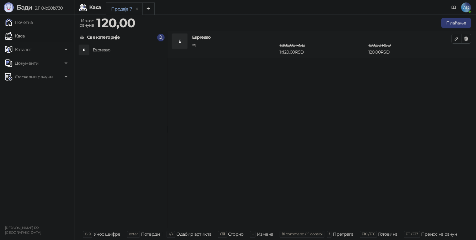
click at [230, 107] on div "E Espresso # 1 1 x 180,00 RSD 1 x 120,00 RSD 180,00 RSD 120,00 RSD" at bounding box center [321, 129] width 309 height 197
click at [29, 20] on link "Почетна" at bounding box center [19, 22] width 28 height 12
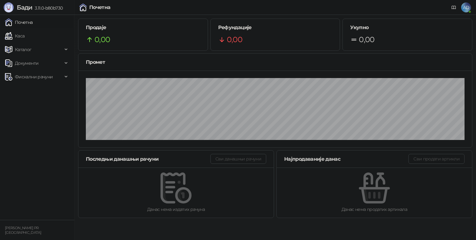
click at [40, 10] on span "3.11.0-b80b730" at bounding box center [47, 8] width 30 height 6
click at [466, 9] on span "AD" at bounding box center [467, 7] width 10 height 10
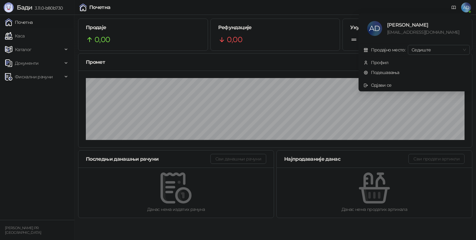
click at [468, 6] on span "AD" at bounding box center [467, 7] width 10 height 10
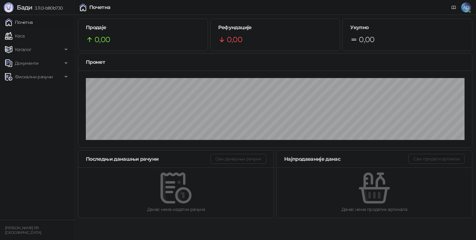
click at [25, 37] on link "Каса" at bounding box center [15, 36] width 20 height 12
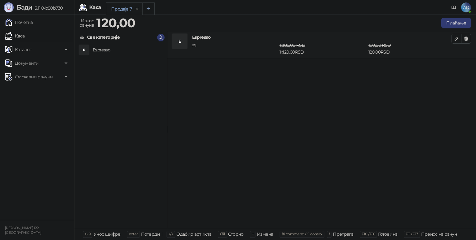
click at [147, 9] on icon "Add tab" at bounding box center [148, 8] width 5 height 5
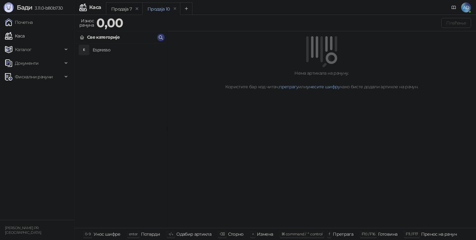
click at [137, 9] on icon "remove" at bounding box center [137, 8] width 2 height 2
click at [66, 48] on div "Каталог" at bounding box center [37, 49] width 72 height 12
